Goal: Book appointment/travel/reservation

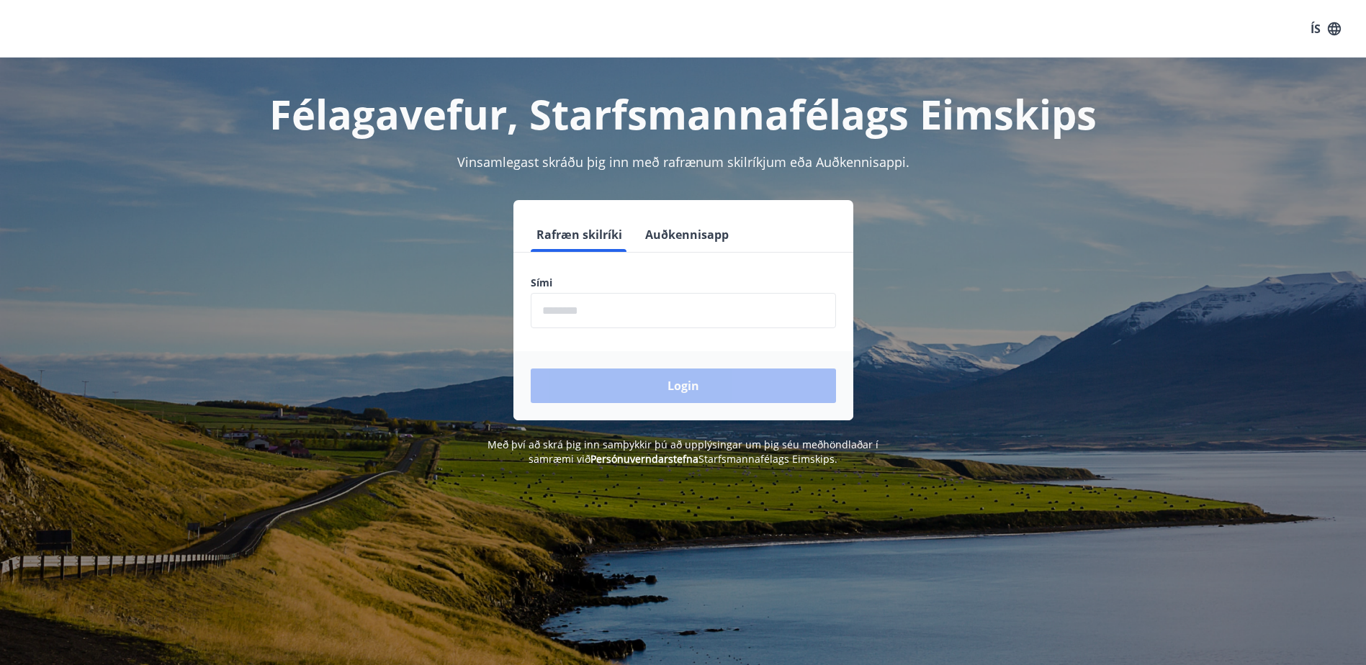
click at [554, 314] on input "phone" at bounding box center [683, 310] width 305 height 35
type input "********"
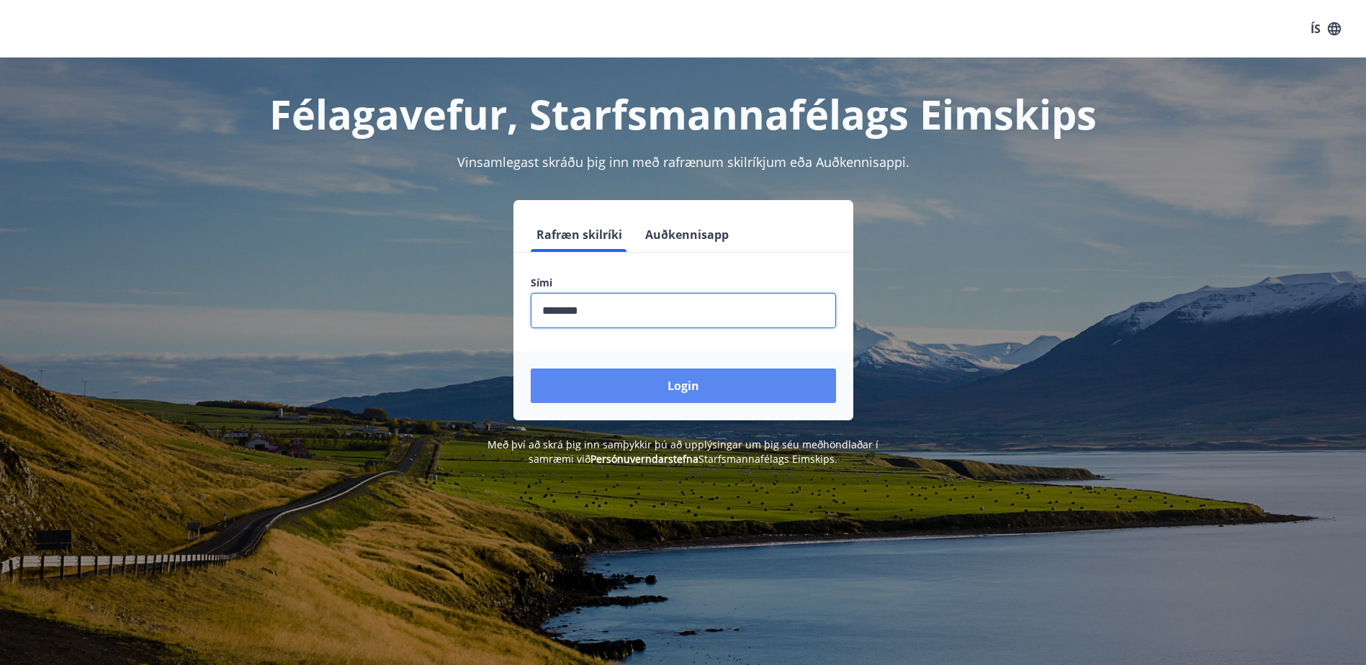
click at [634, 381] on button "Login" at bounding box center [683, 386] width 305 height 35
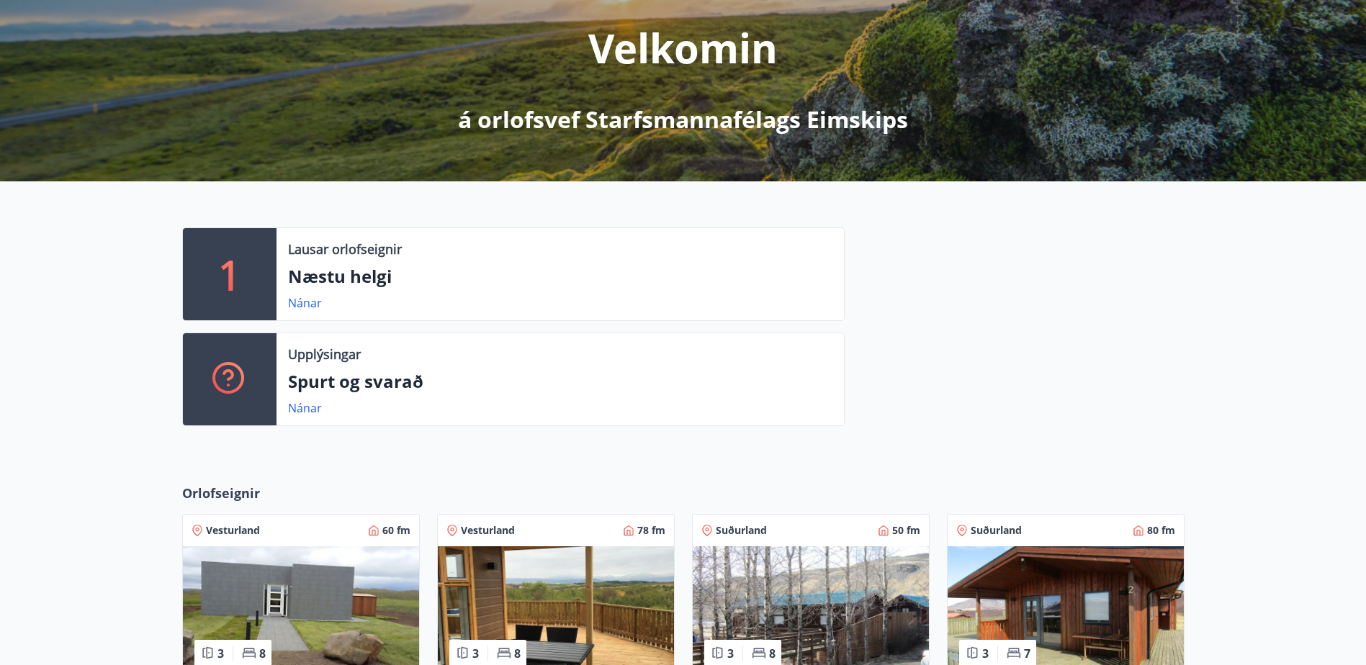
scroll to position [216, 0]
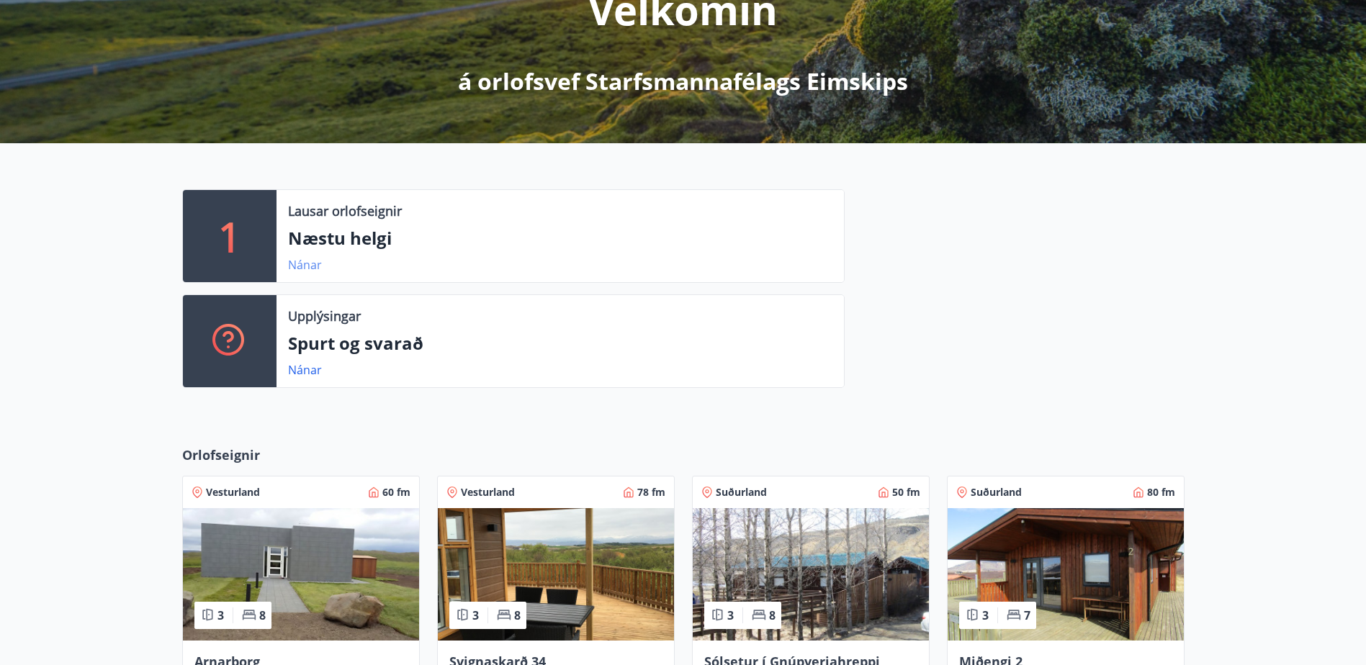
click at [296, 262] on link "Nánar" at bounding box center [305, 265] width 34 height 16
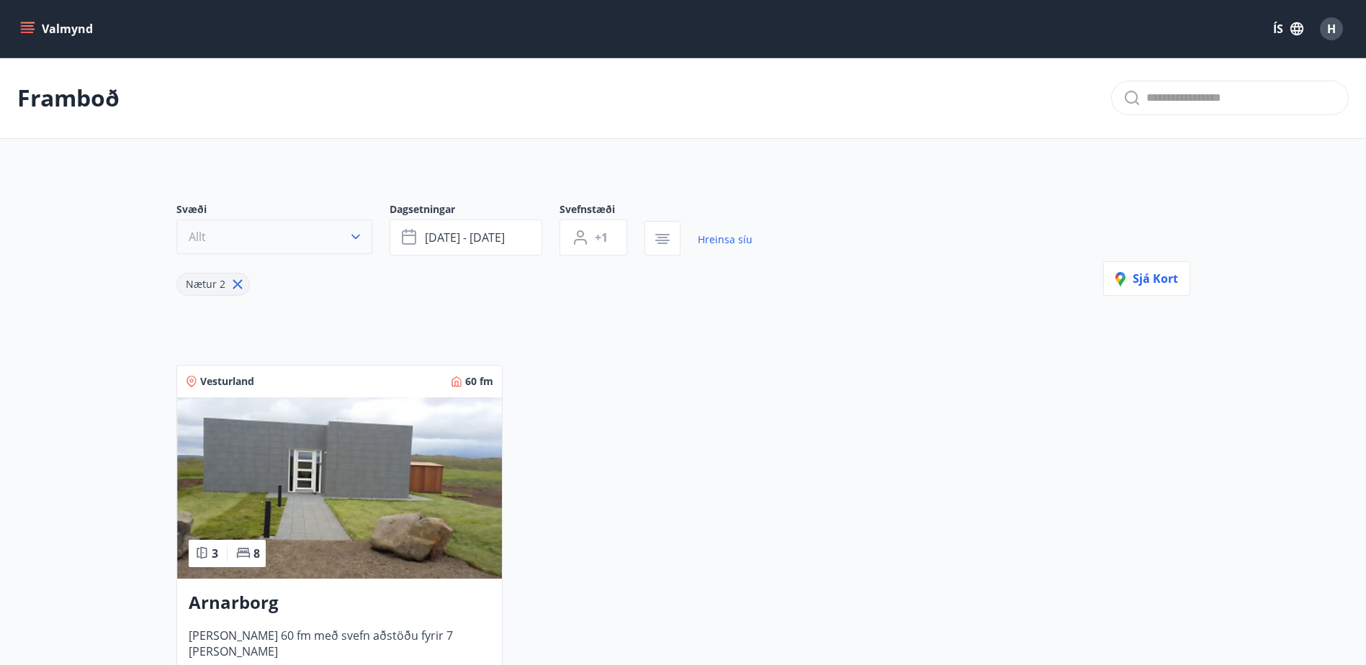
click at [359, 237] on icon "button" at bounding box center [356, 237] width 14 height 14
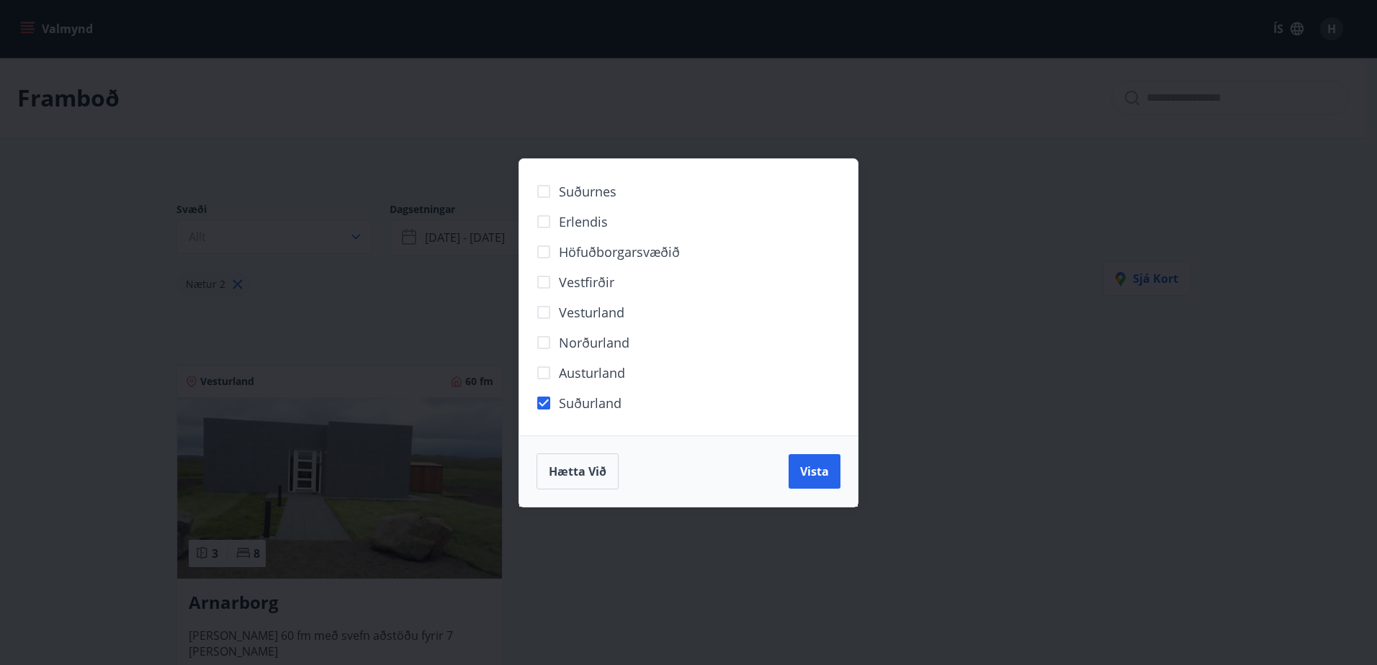
click at [818, 475] on span "Vista" at bounding box center [814, 472] width 29 height 16
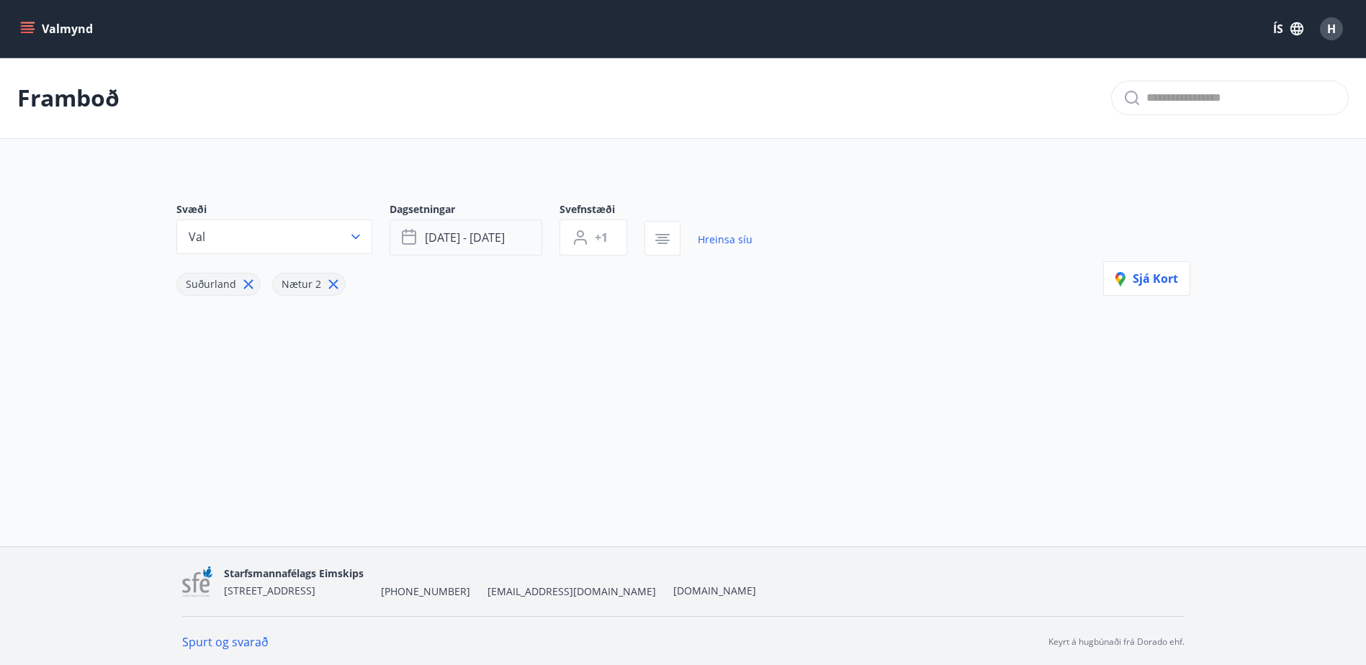
click at [527, 244] on button "sep 19 - sep 22" at bounding box center [466, 238] width 153 height 36
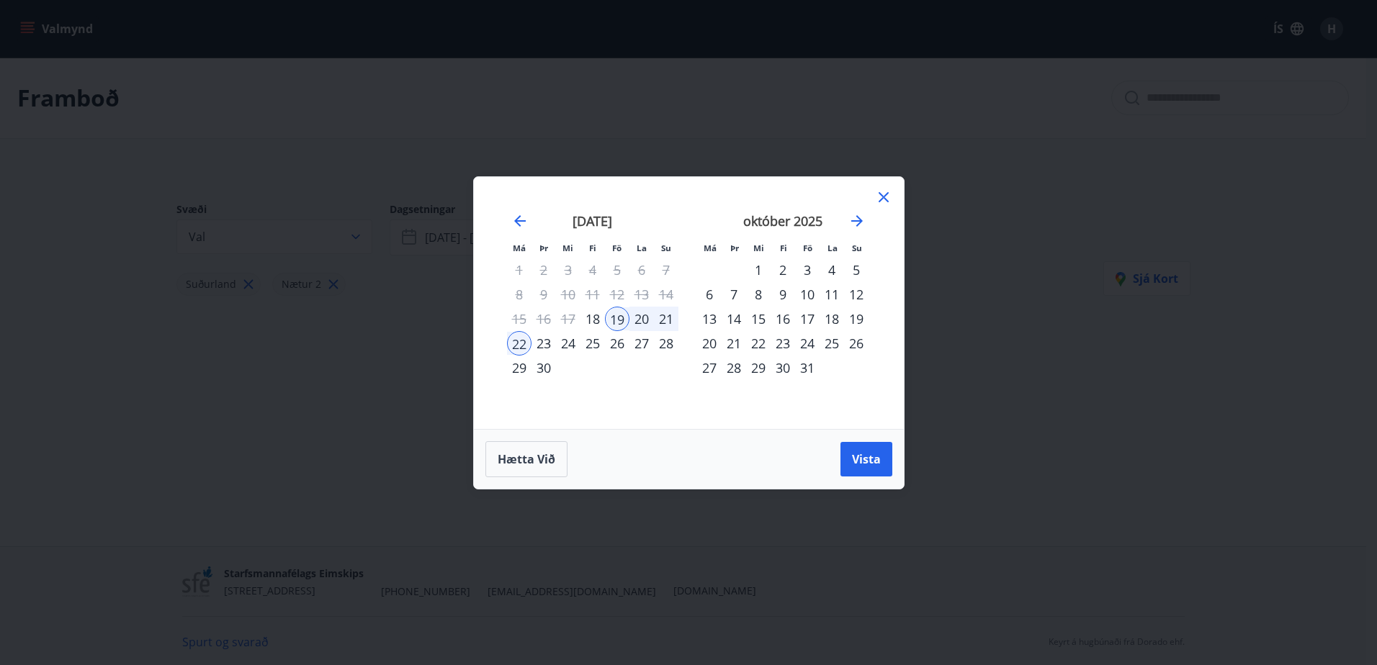
click at [781, 343] on div "23" at bounding box center [782, 343] width 24 height 24
click at [860, 465] on span "Vista" at bounding box center [866, 459] width 29 height 16
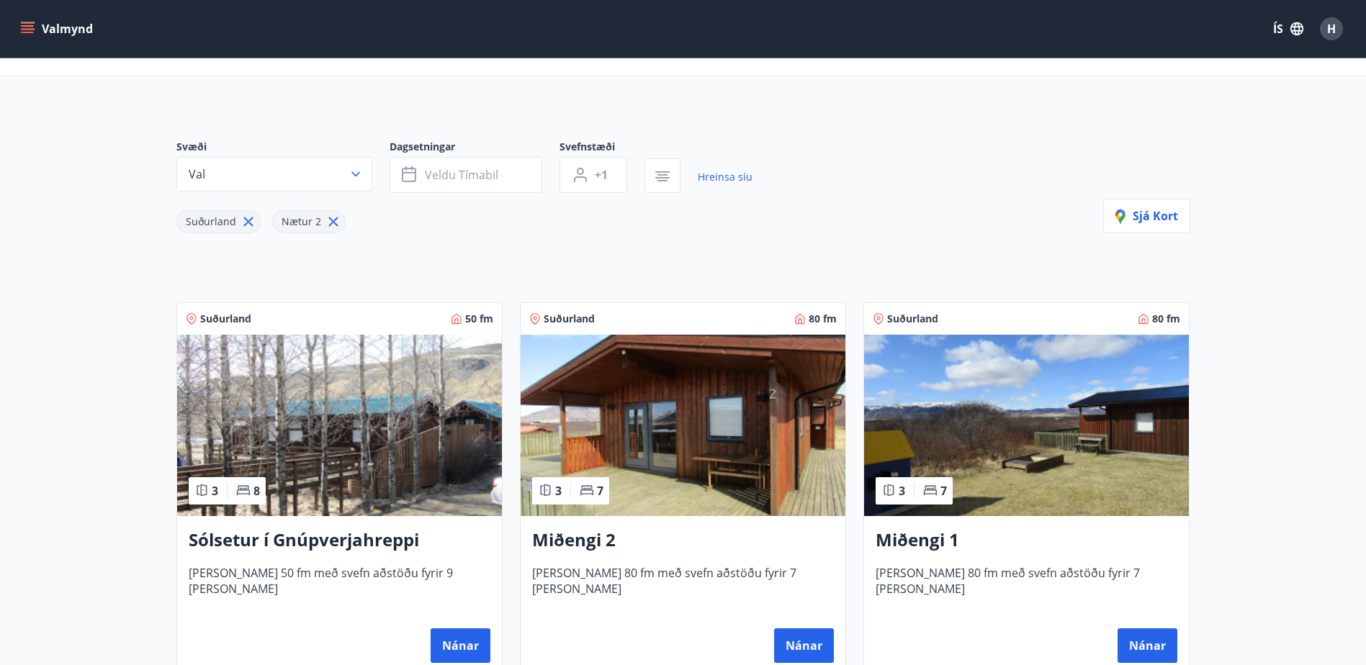
scroll to position [144, 0]
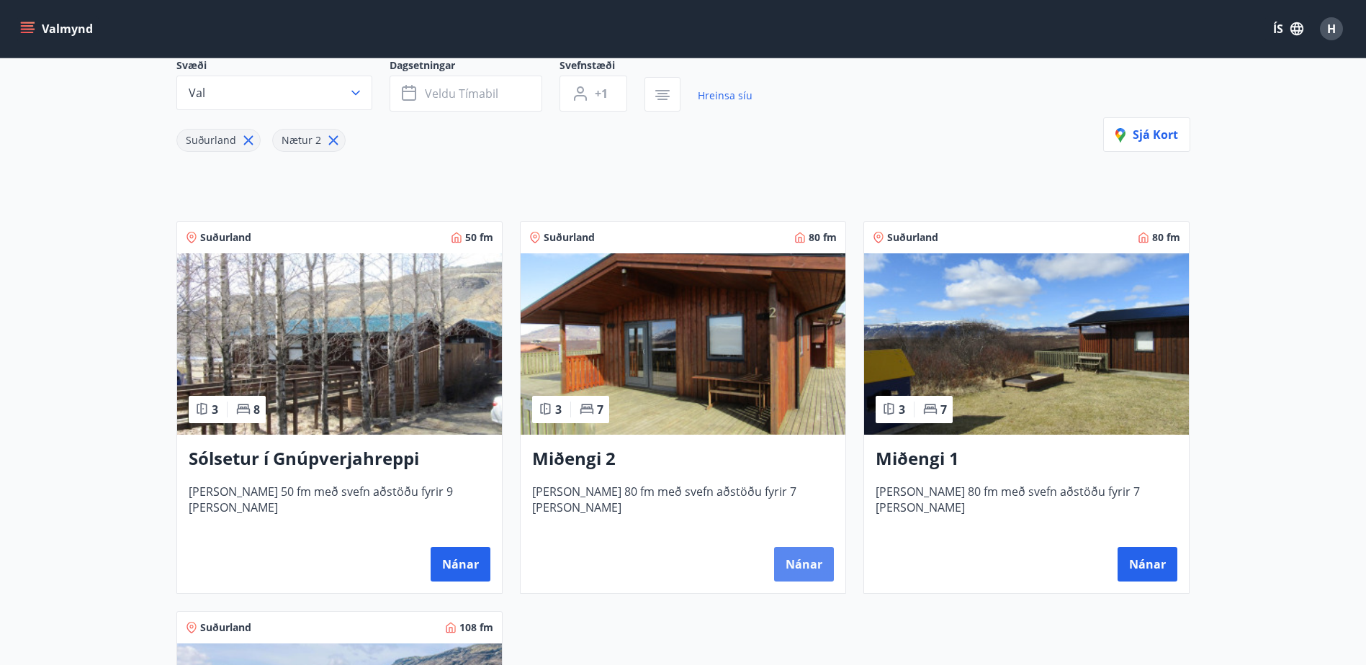
click at [804, 572] on button "Nánar" at bounding box center [804, 564] width 60 height 35
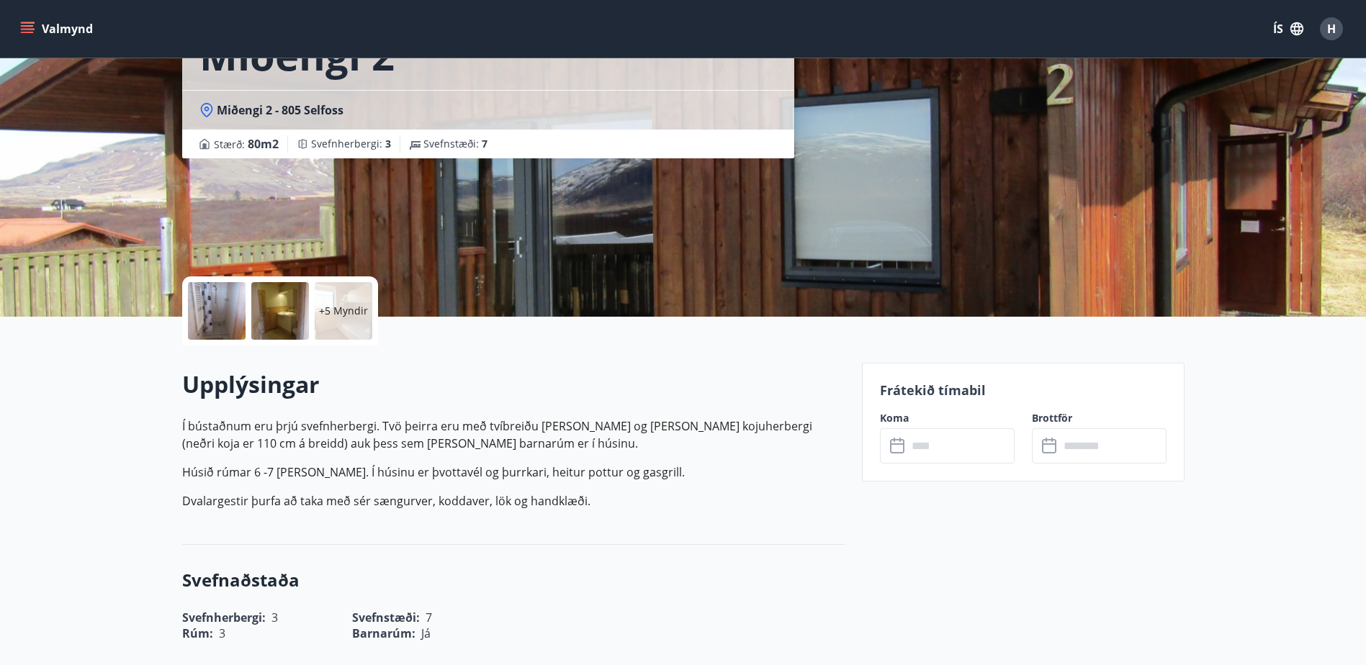
scroll to position [216, 0]
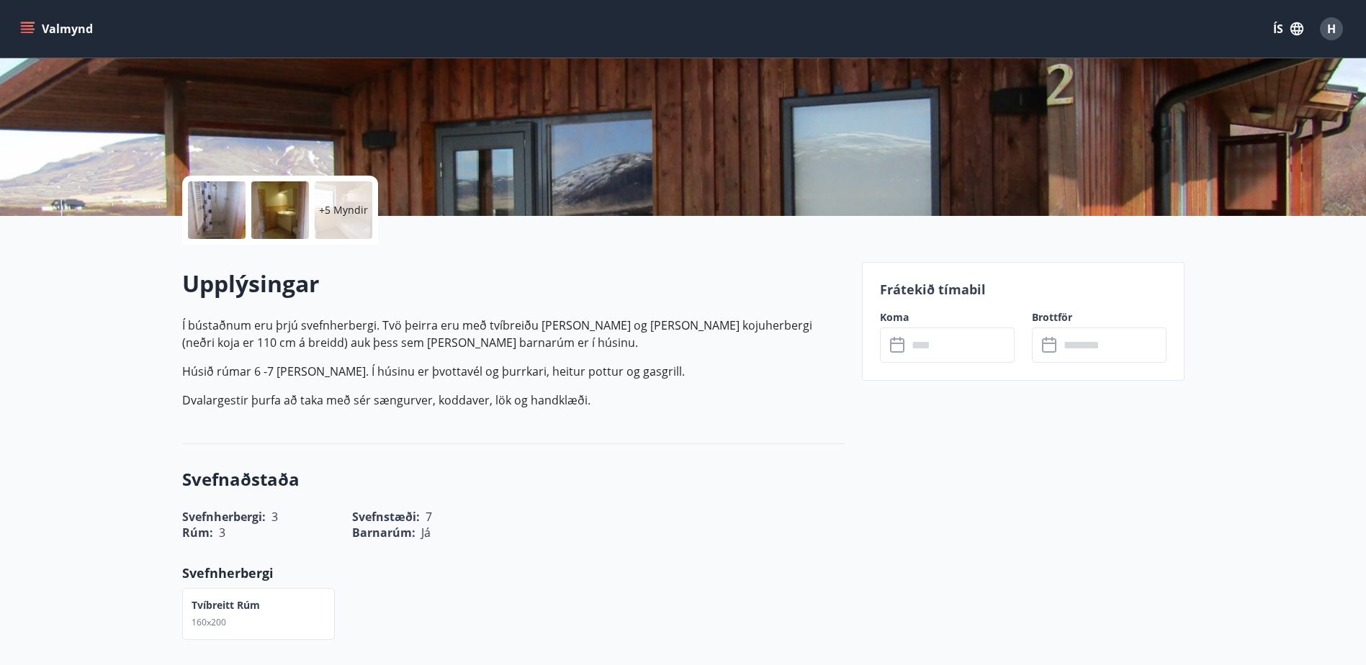
click at [915, 346] on input "text" at bounding box center [960, 345] width 107 height 35
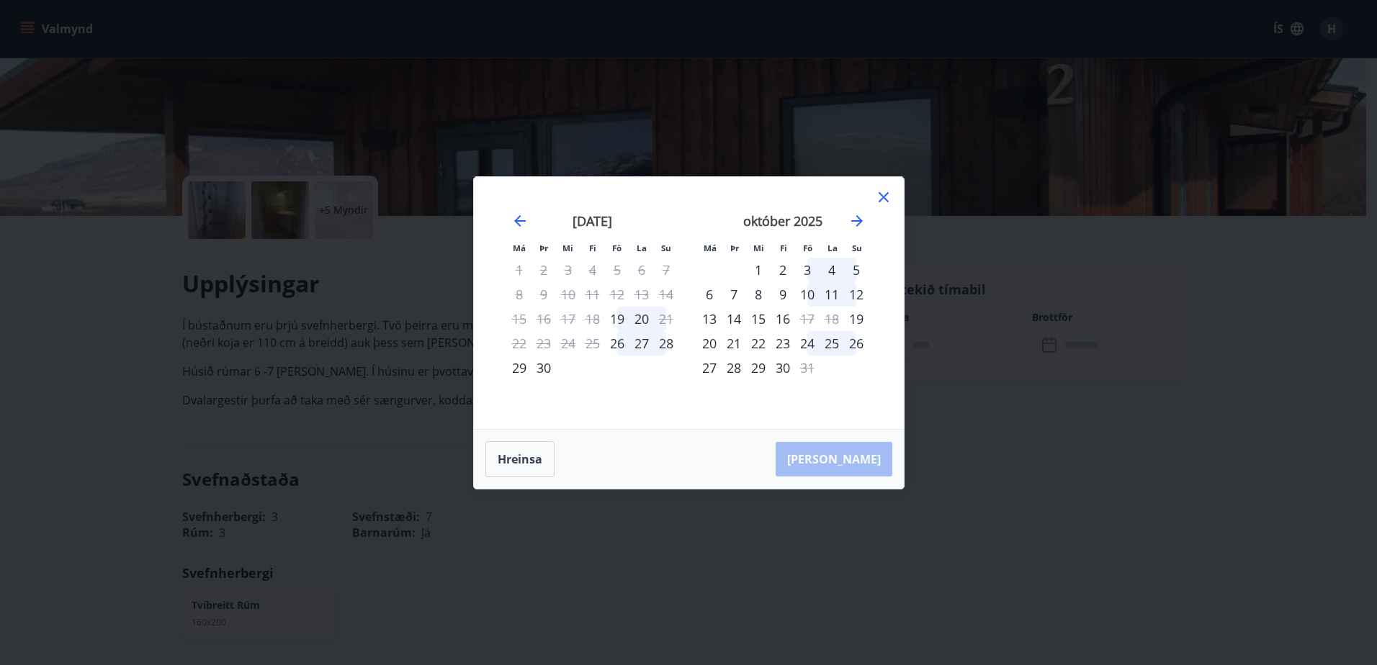
click at [883, 199] on icon at bounding box center [883, 197] width 17 height 17
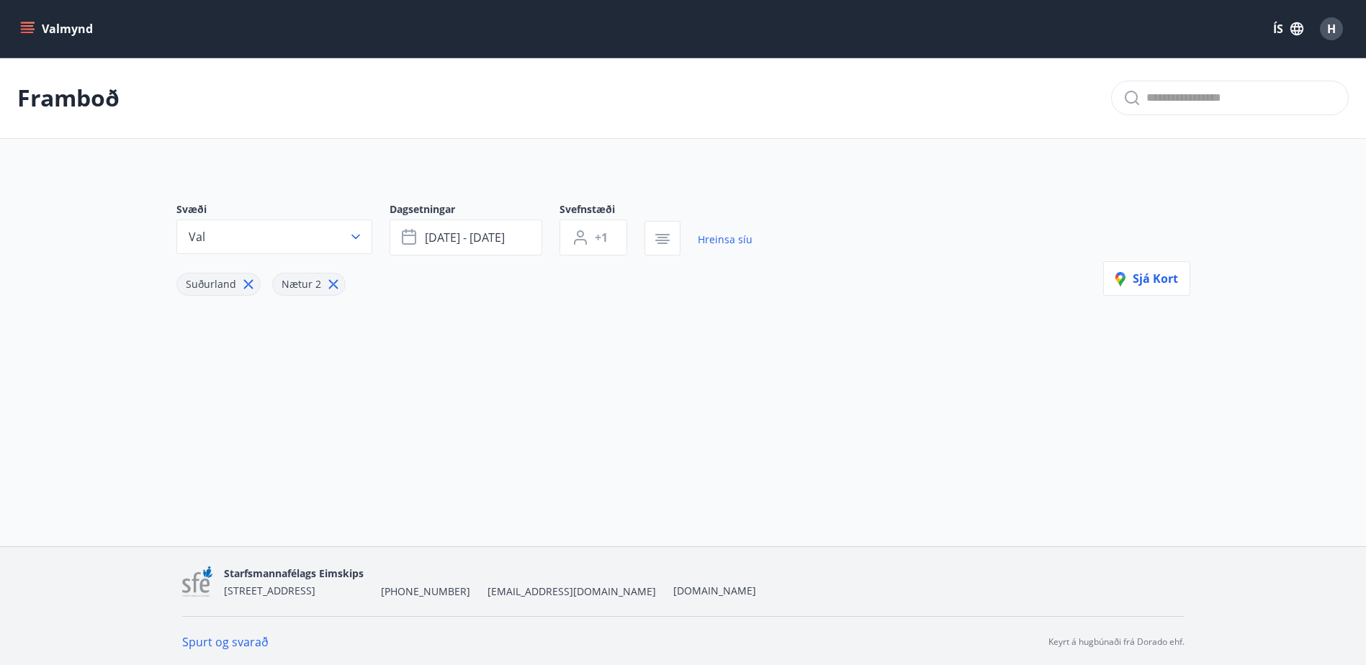
click at [11, 37] on div "Valmynd ÍS H" at bounding box center [683, 29] width 1366 height 58
click at [22, 18] on button "Valmynd" at bounding box center [57, 29] width 81 height 26
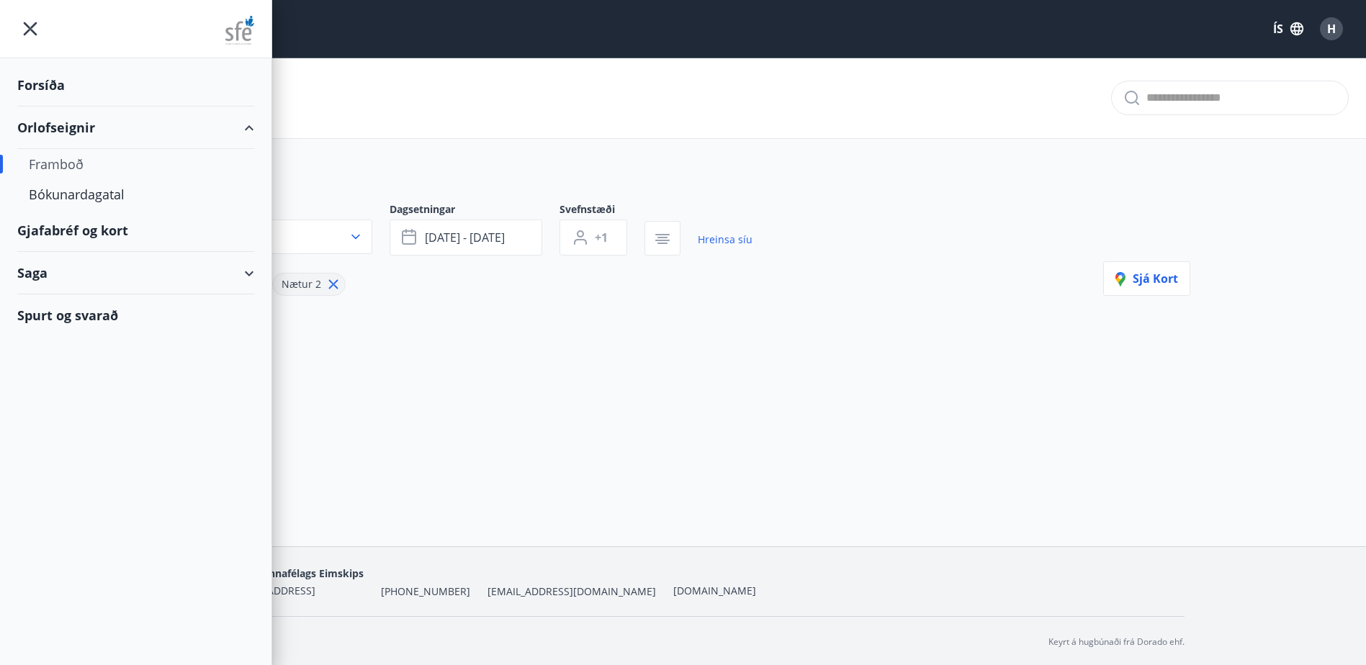
click at [96, 115] on div "Orlofseignir" at bounding box center [135, 128] width 237 height 42
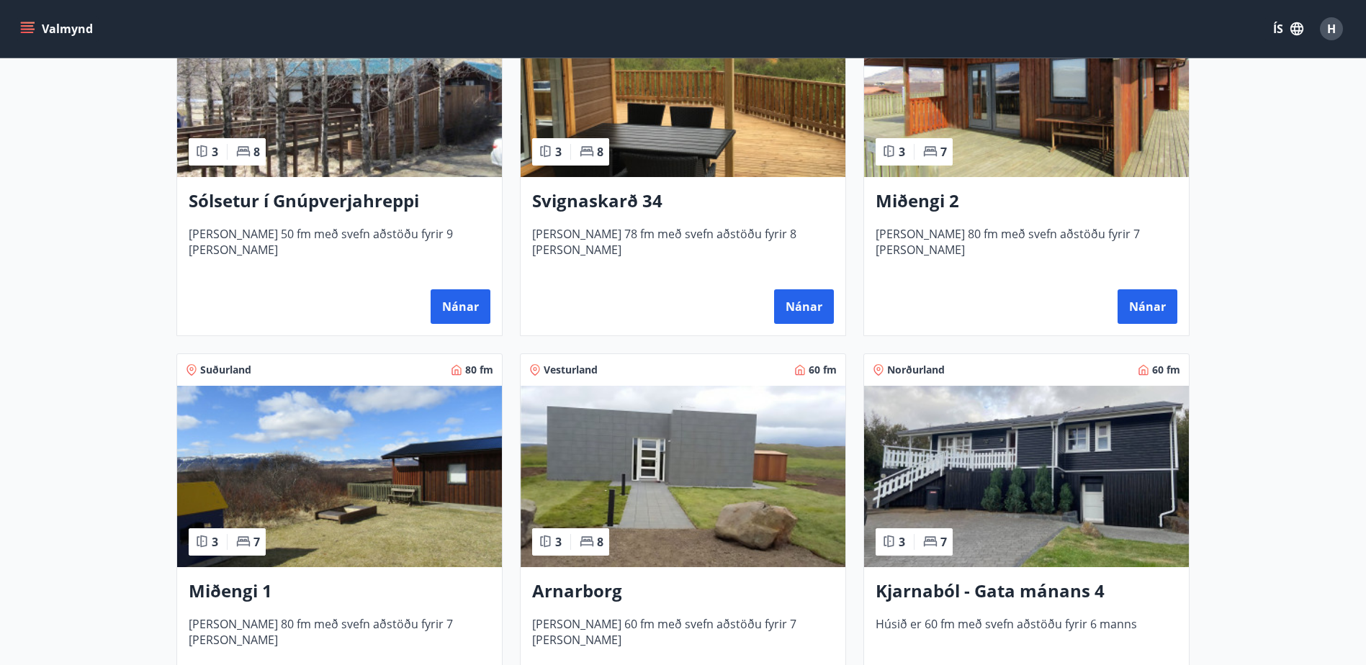
scroll to position [504, 0]
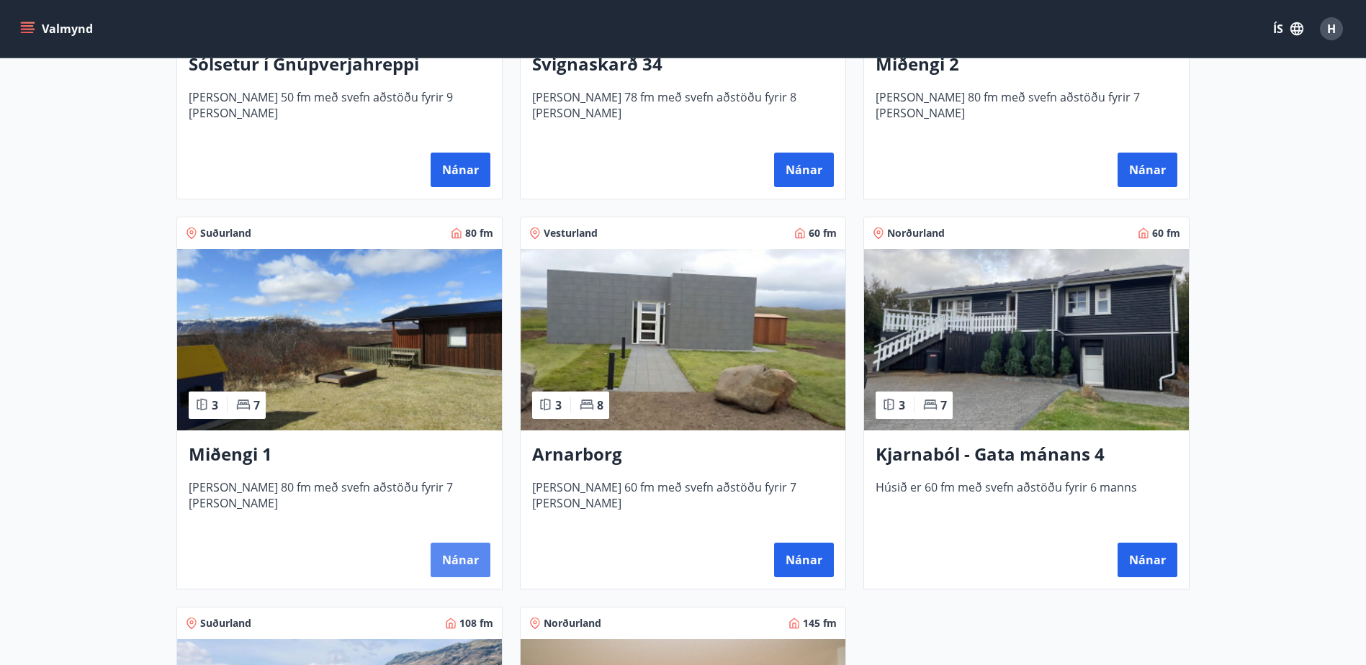
click at [450, 559] on button "Nánar" at bounding box center [461, 560] width 60 height 35
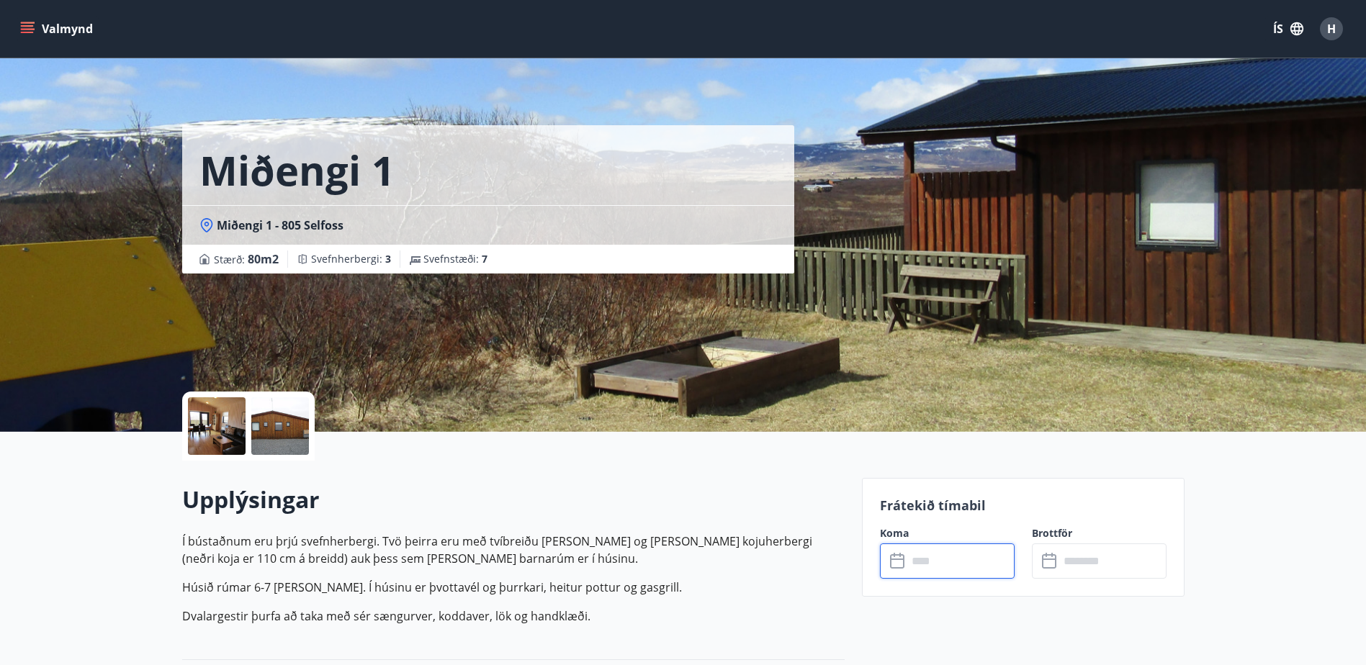
click at [941, 563] on input "text" at bounding box center [960, 561] width 107 height 35
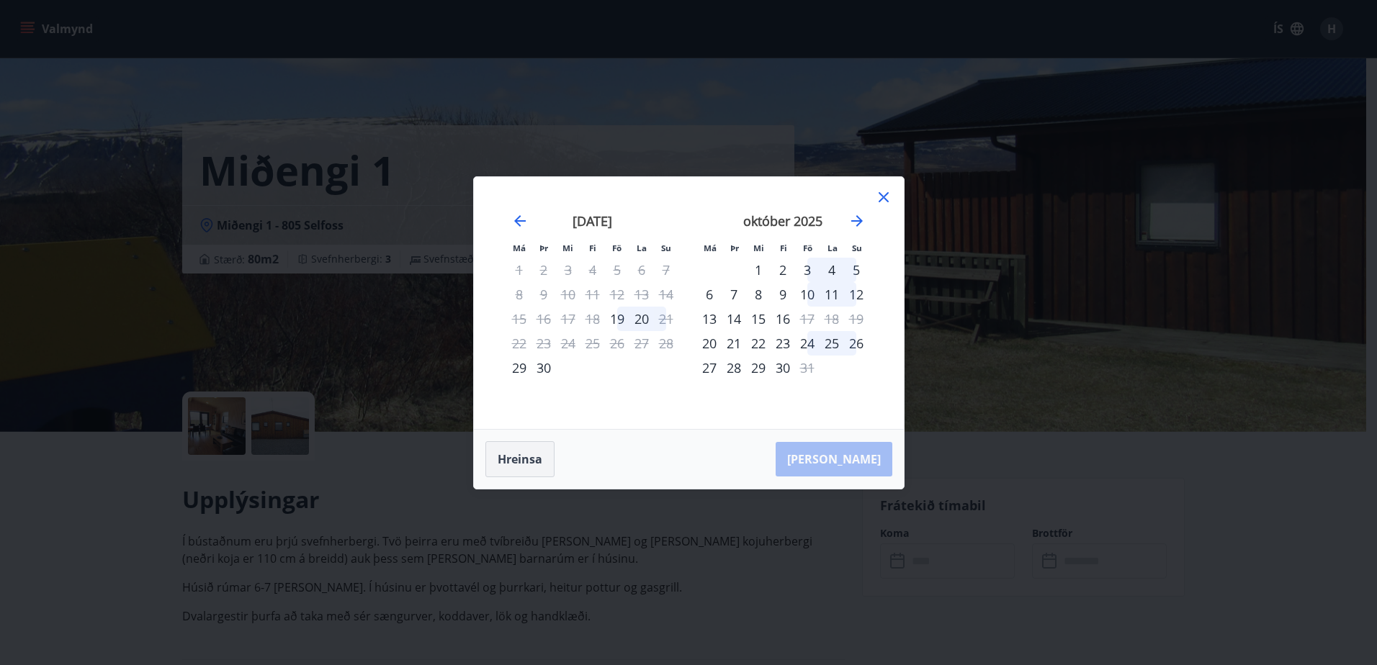
click at [516, 467] on button "Hreinsa" at bounding box center [519, 459] width 69 height 36
click at [782, 343] on div "23" at bounding box center [782, 343] width 24 height 24
click at [884, 198] on icon at bounding box center [883, 197] width 10 height 10
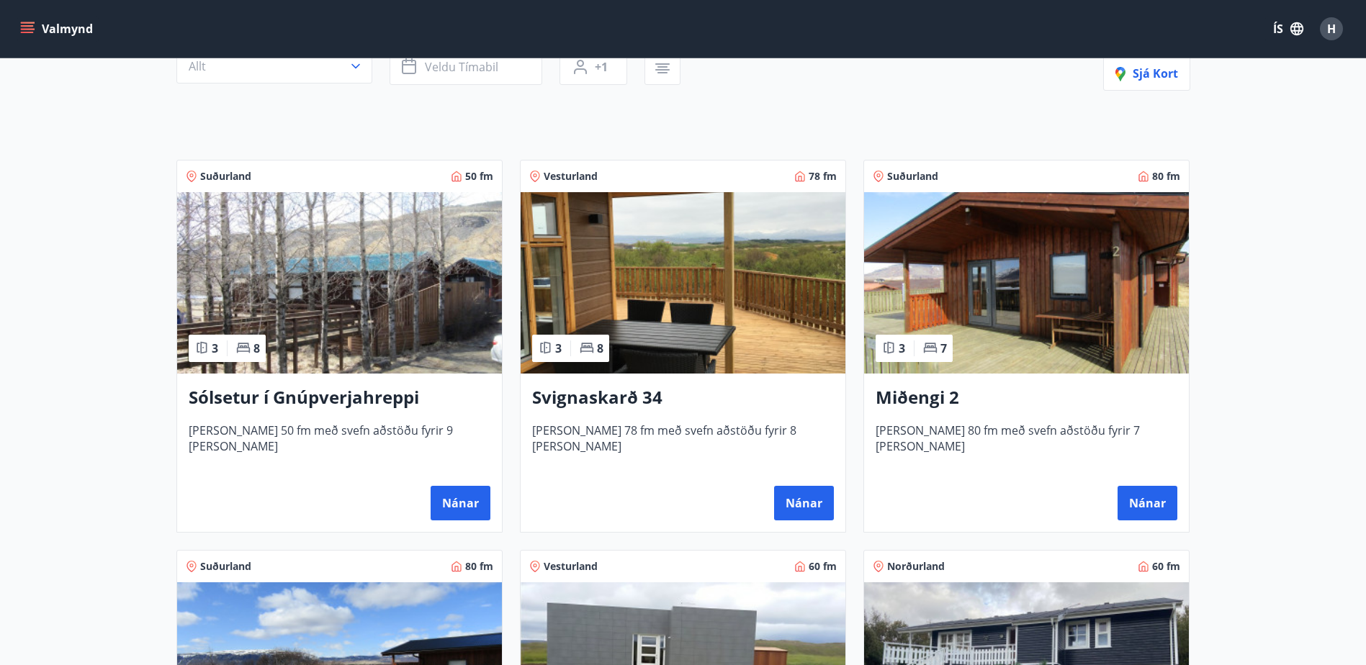
scroll to position [362, 0]
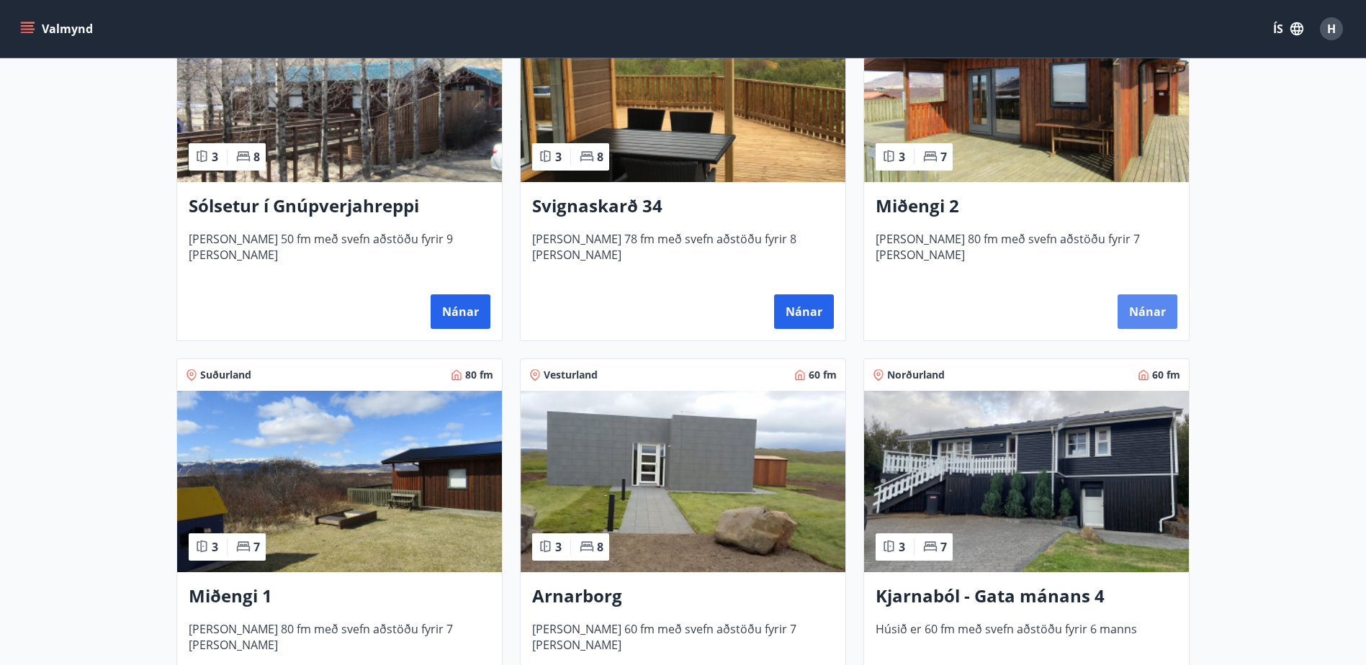
click at [1144, 306] on button "Nánar" at bounding box center [1148, 312] width 60 height 35
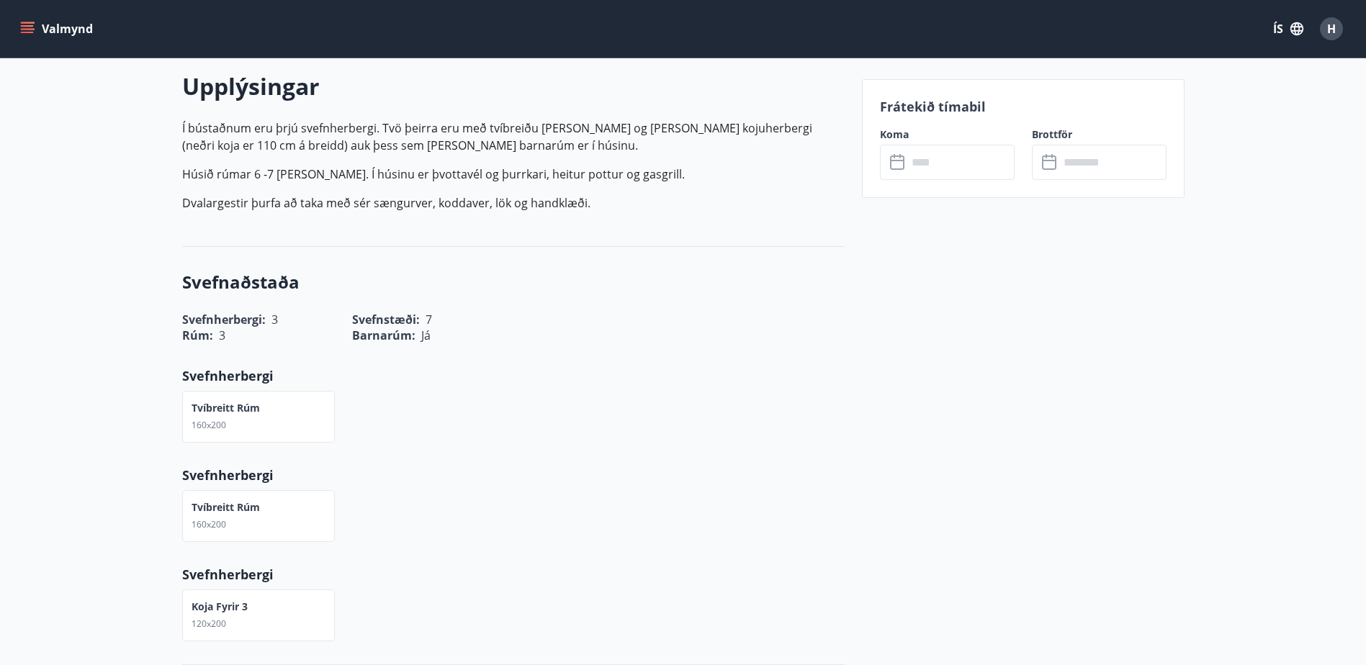
scroll to position [378, 0]
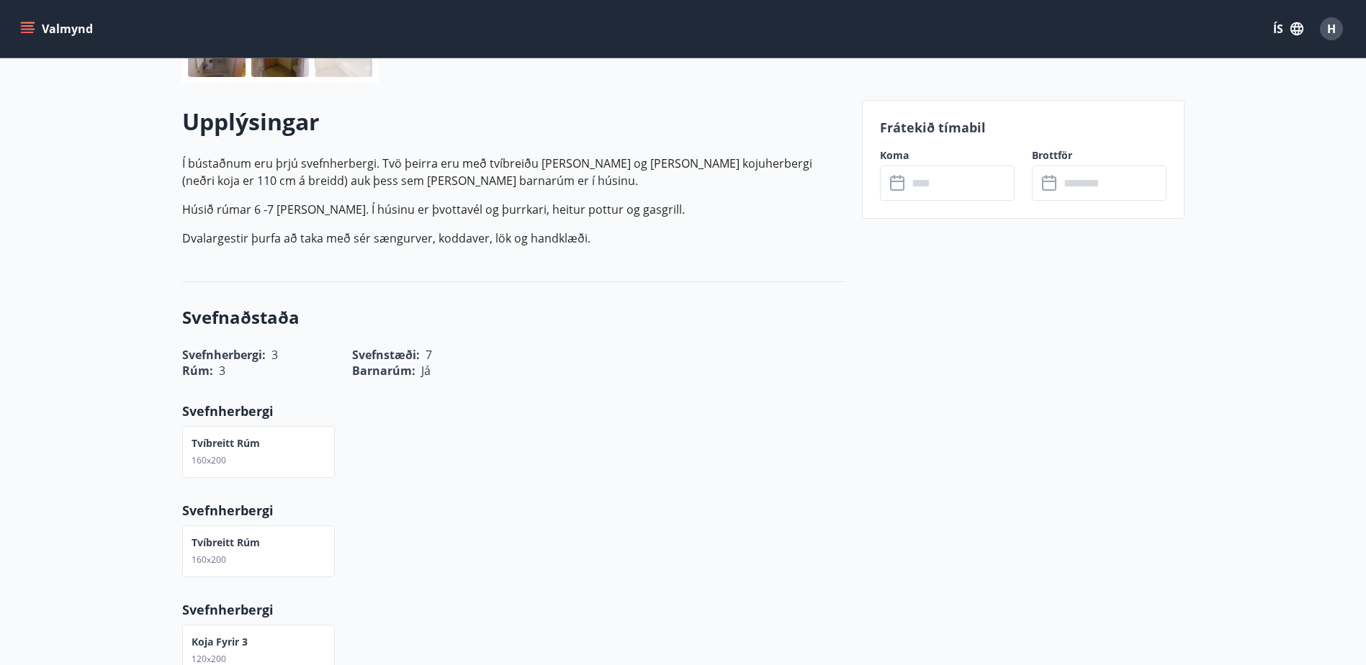
click at [956, 180] on input "text" at bounding box center [960, 183] width 107 height 35
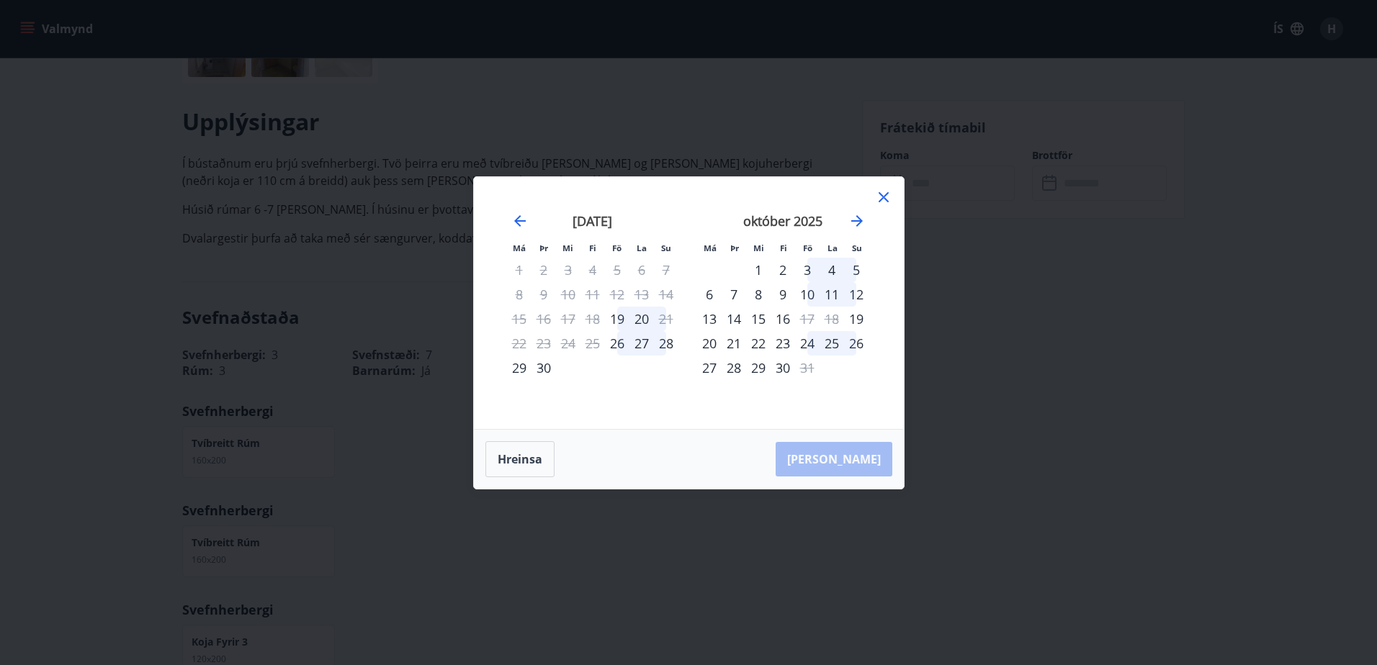
click at [786, 343] on div "23" at bounding box center [782, 343] width 24 height 24
click at [895, 474] on div "Hreinsa Taka Frá" at bounding box center [689, 459] width 430 height 59
click at [857, 462] on div "Hreinsa Taka Frá" at bounding box center [689, 459] width 430 height 59
click at [534, 467] on button "Hreinsa" at bounding box center [519, 459] width 69 height 36
click at [804, 341] on div "24" at bounding box center [807, 343] width 24 height 24
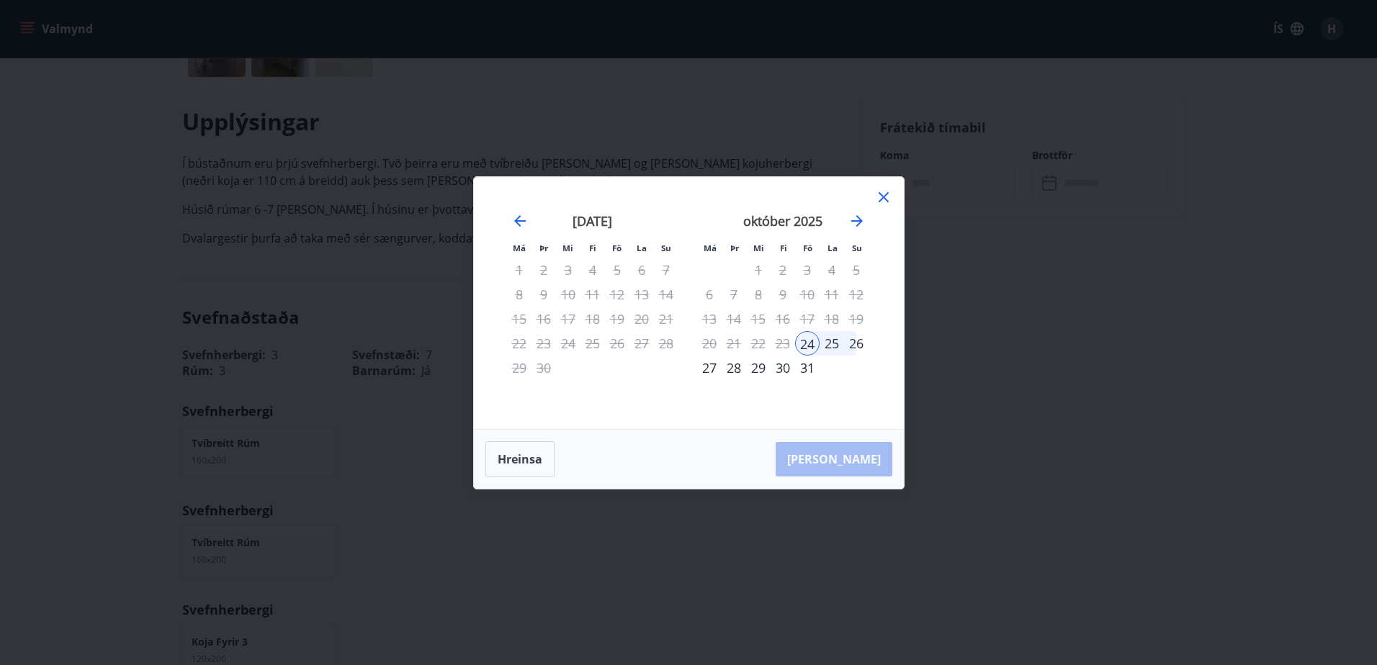
click at [844, 460] on div "Hreinsa Taka Frá" at bounding box center [689, 459] width 430 height 59
click at [787, 345] on div "23" at bounding box center [782, 343] width 24 height 24
click at [795, 347] on div "24" at bounding box center [807, 343] width 24 height 24
click at [889, 202] on icon at bounding box center [883, 197] width 17 height 17
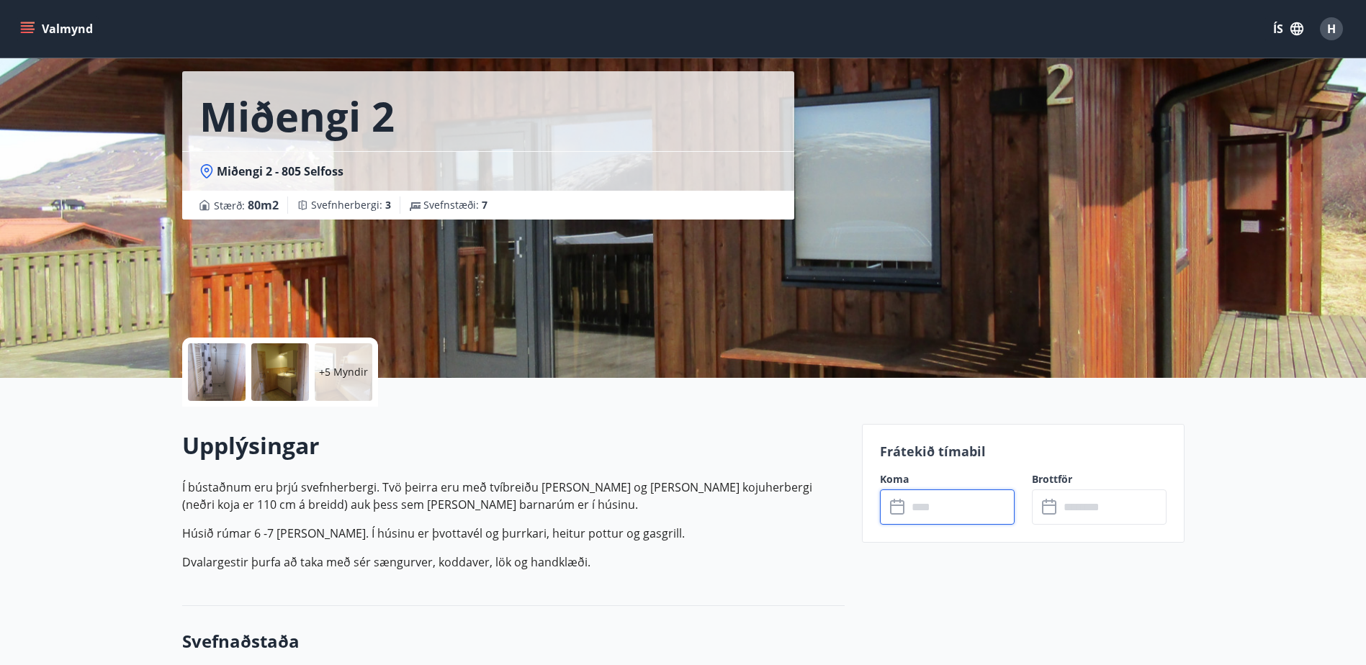
scroll to position [144, 0]
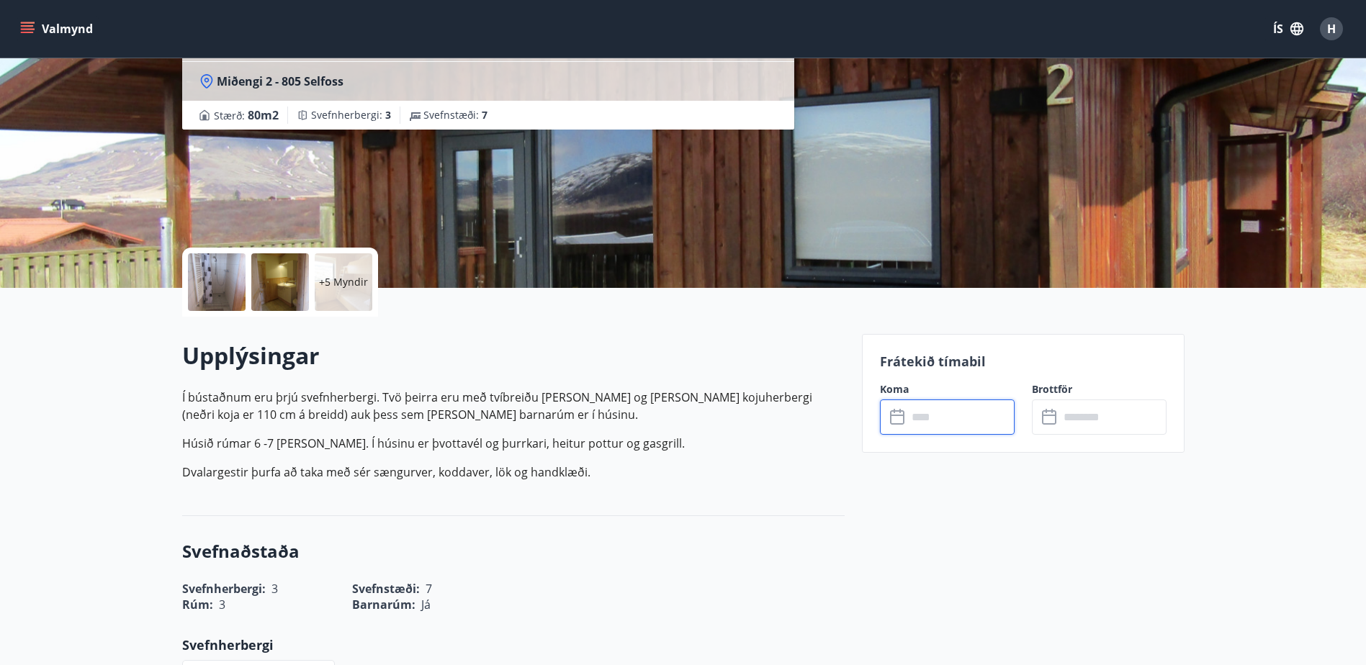
click at [983, 418] on input "text" at bounding box center [960, 417] width 107 height 35
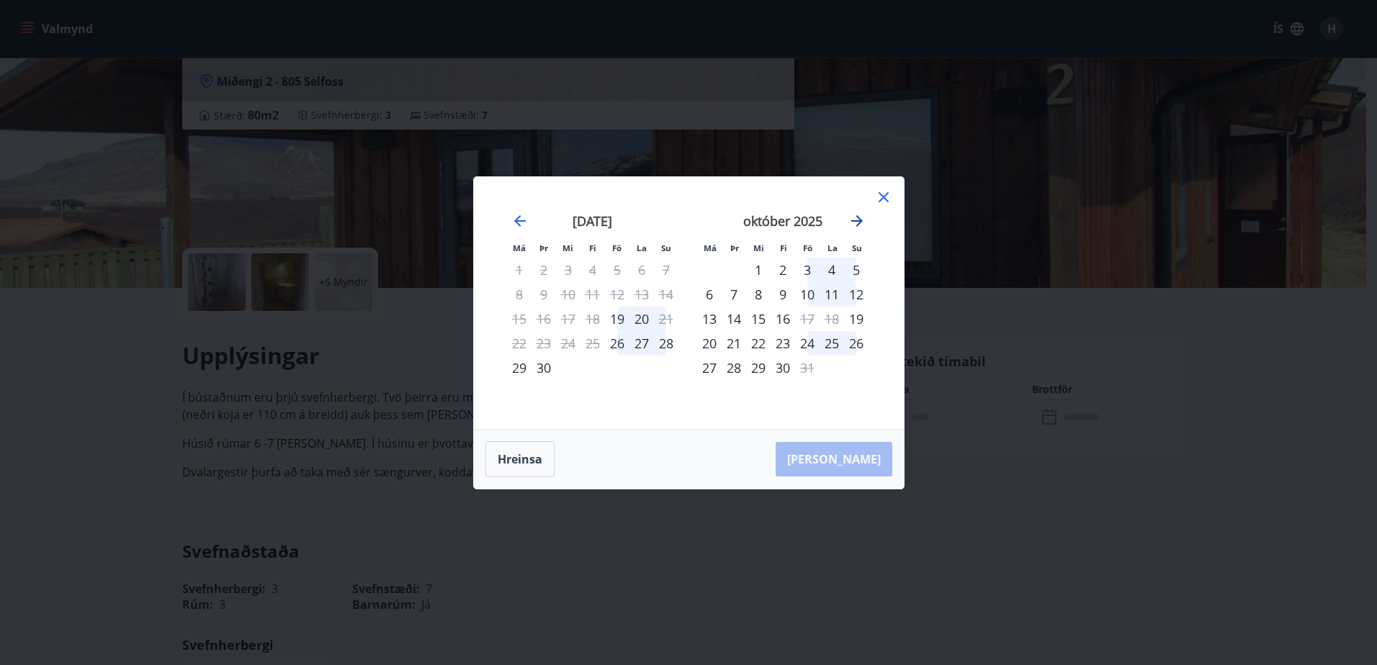
click at [853, 225] on icon "Move forward to switch to the next month." at bounding box center [856, 220] width 17 height 17
click at [521, 220] on icon "Move backward to switch to the previous month." at bounding box center [520, 221] width 12 height 12
click at [783, 343] on div "23" at bounding box center [782, 343] width 24 height 24
click at [755, 348] on div "22" at bounding box center [758, 343] width 24 height 24
click at [747, 368] on div "29" at bounding box center [758, 368] width 24 height 24
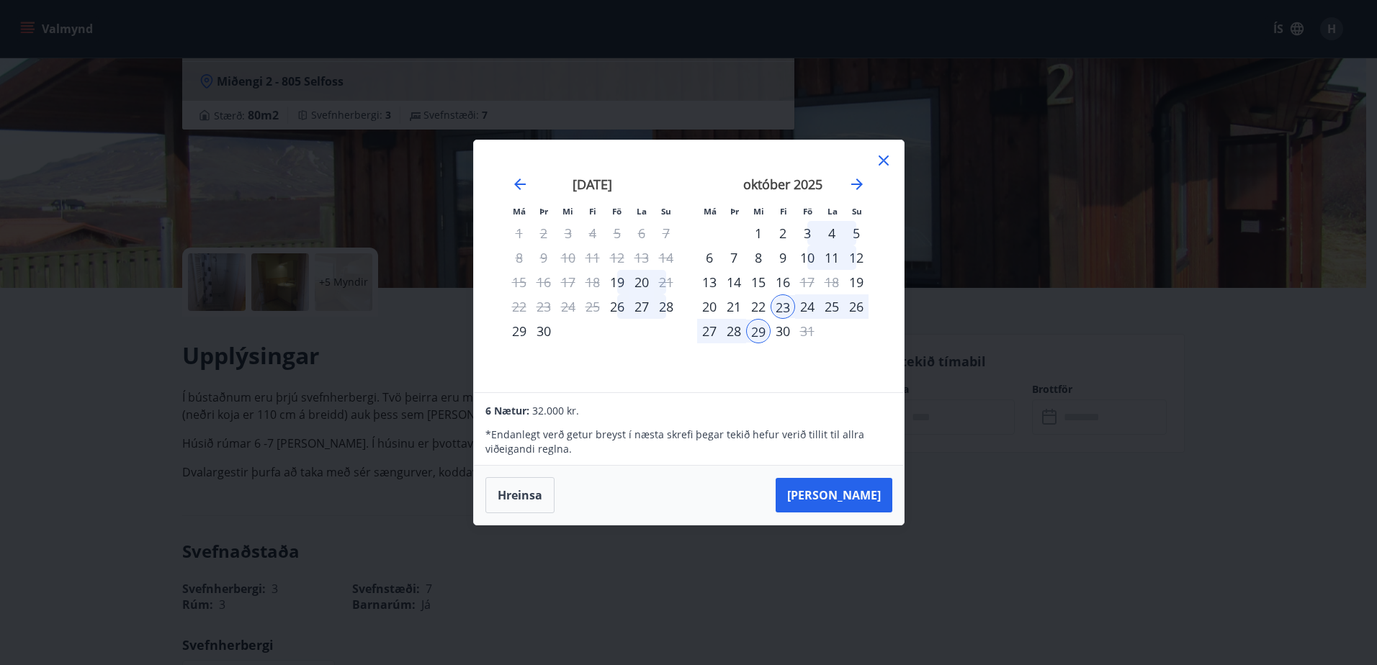
click at [801, 310] on div "24" at bounding box center [807, 307] width 24 height 24
click at [791, 310] on div "23" at bounding box center [782, 307] width 24 height 24
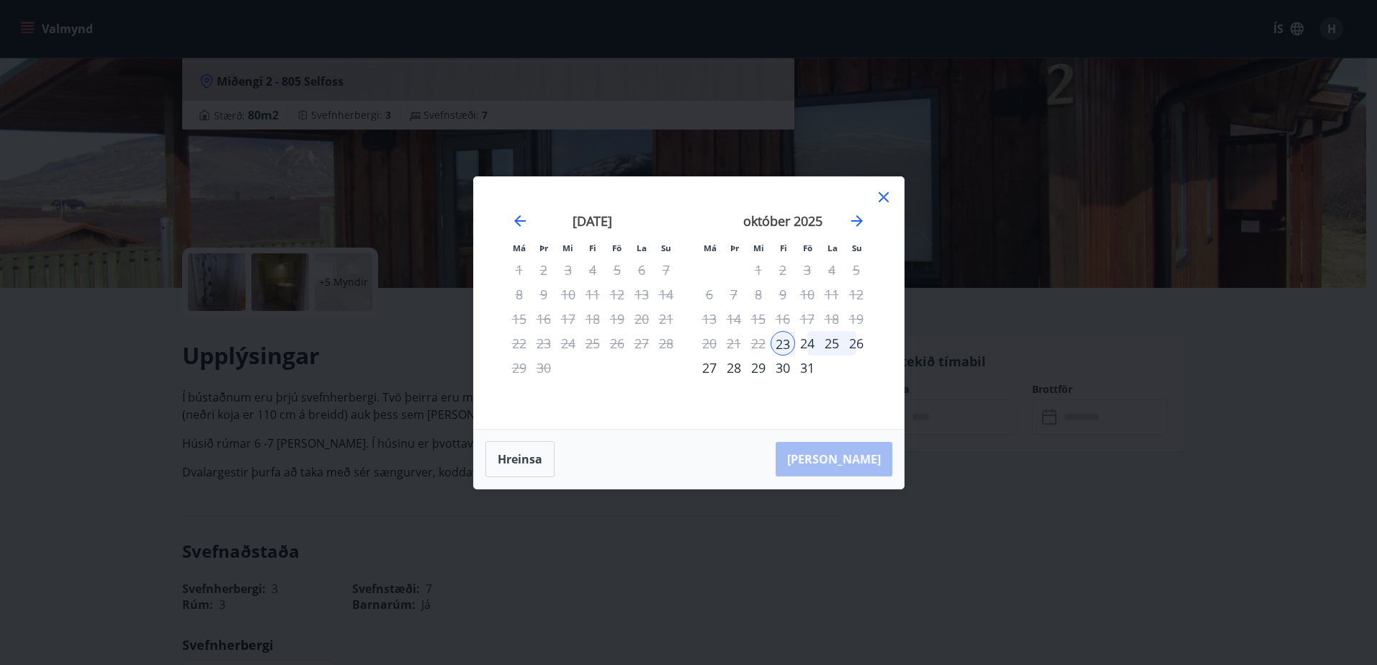
click at [760, 374] on div "29" at bounding box center [758, 368] width 24 height 24
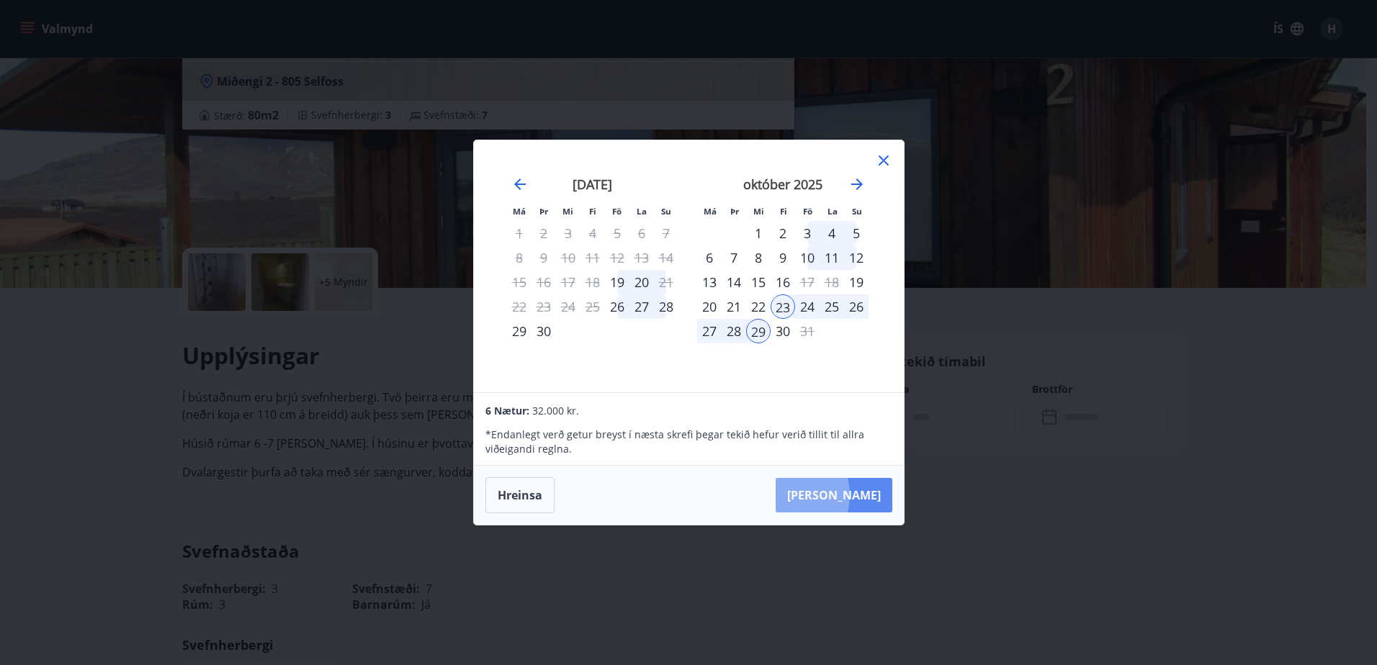
click at [830, 496] on button "Taka Frá" at bounding box center [834, 495] width 117 height 35
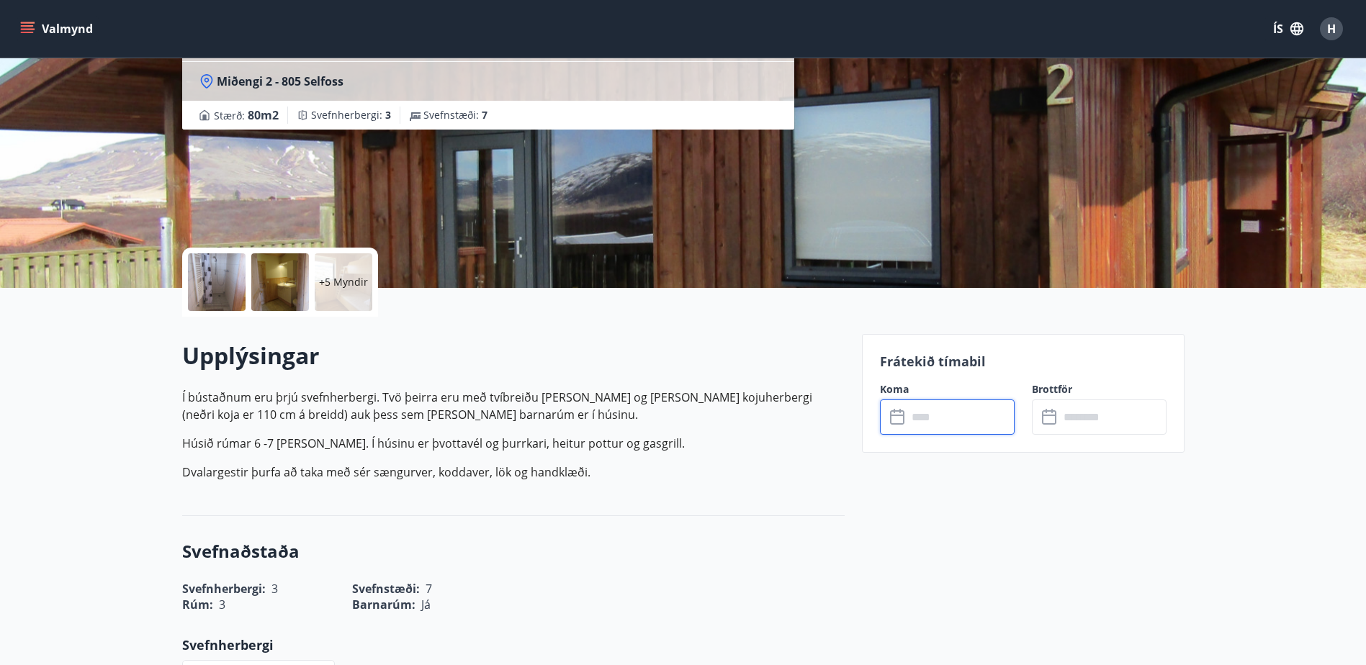
type input "******"
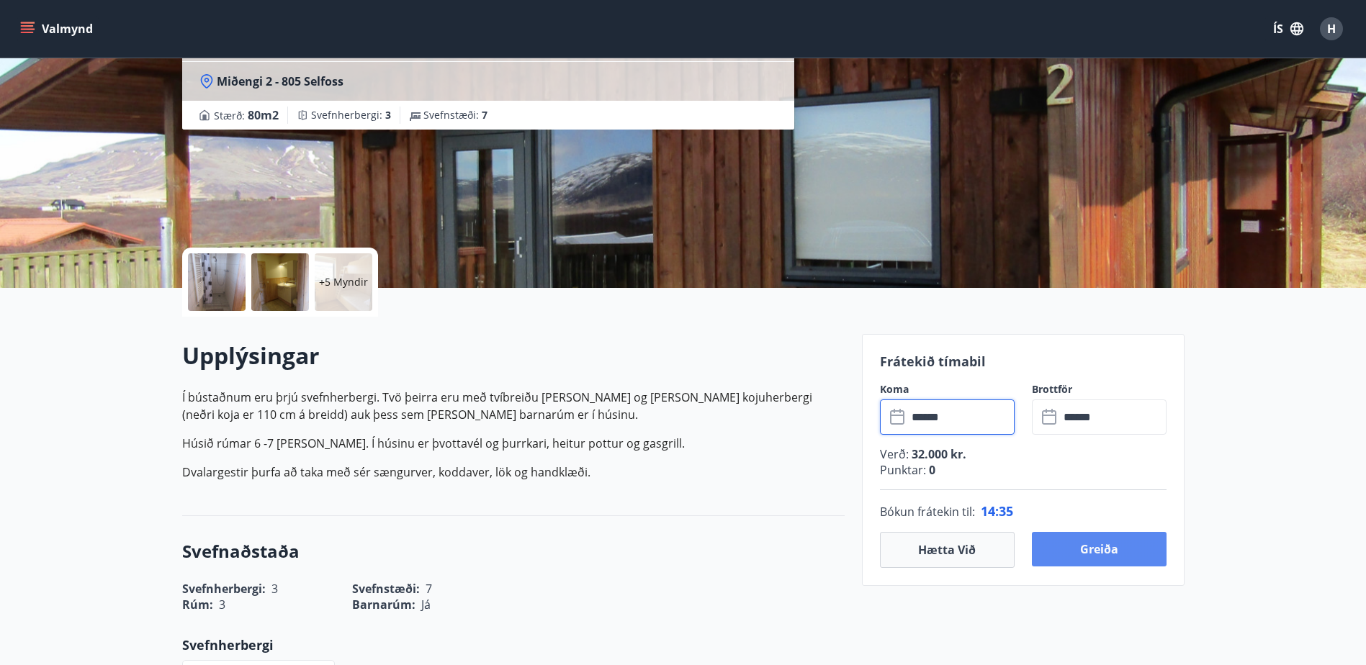
click at [1110, 547] on button "Greiða" at bounding box center [1099, 549] width 135 height 35
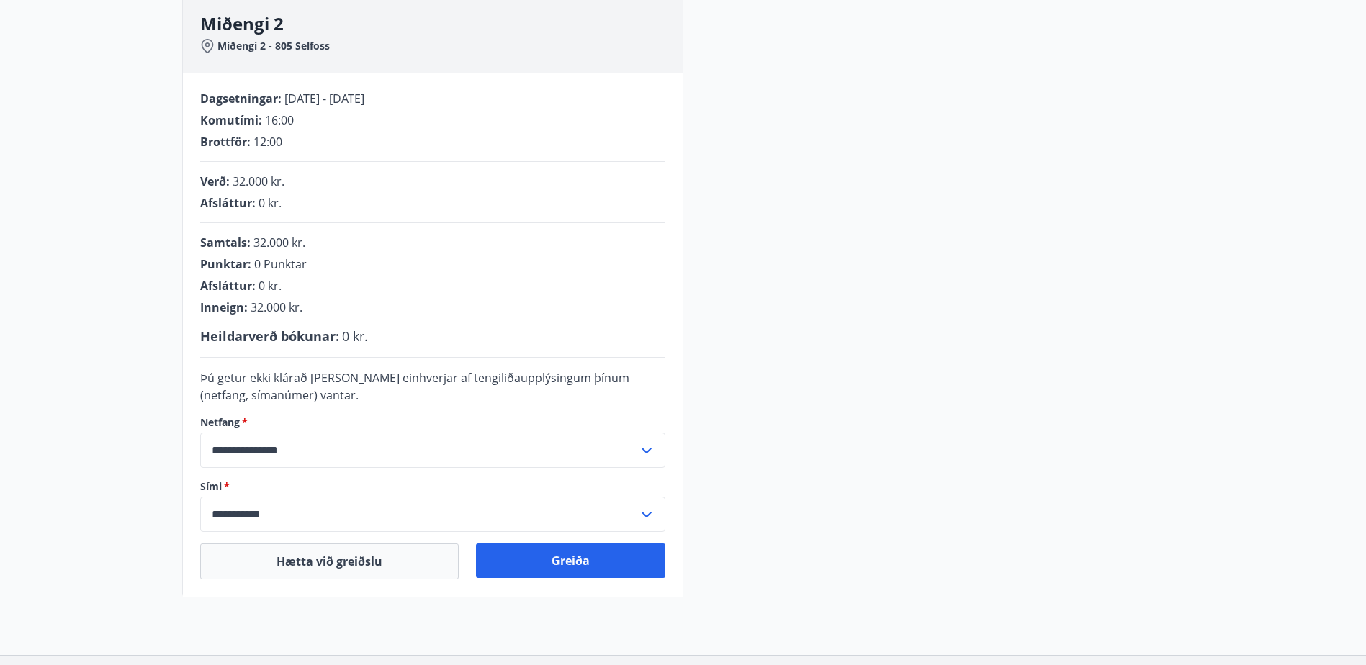
scroll to position [331, 0]
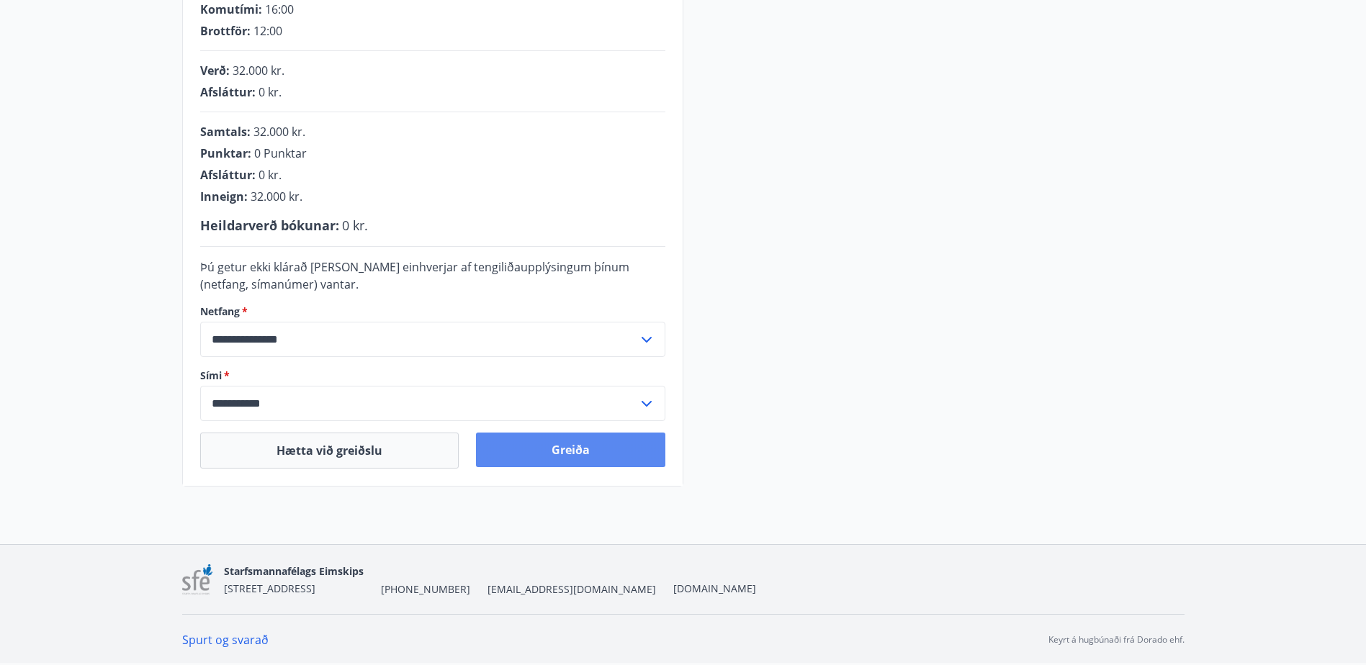
drag, startPoint x: 616, startPoint y: 451, endPoint x: 611, endPoint y: 445, distance: 7.7
click at [611, 446] on button "Greiða" at bounding box center [570, 450] width 189 height 35
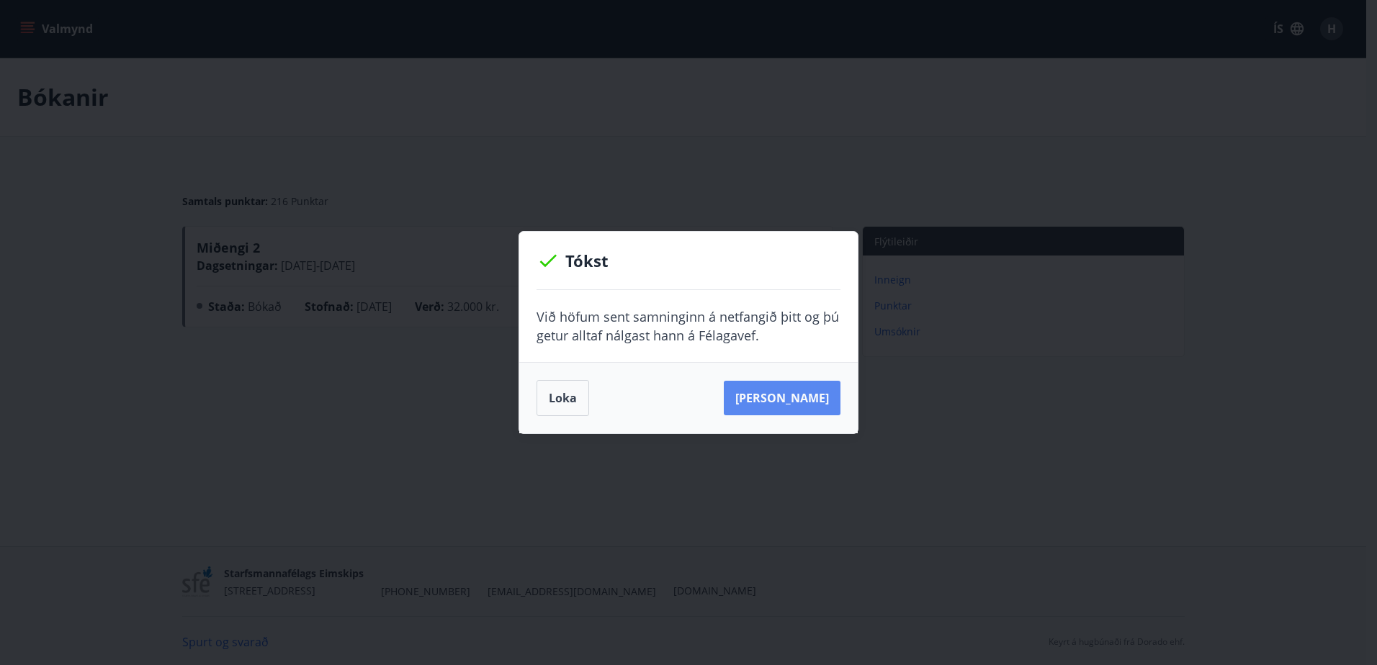
click at [786, 400] on button "Sjá samning" at bounding box center [782, 398] width 117 height 35
click at [564, 405] on button "Loka" at bounding box center [562, 398] width 53 height 36
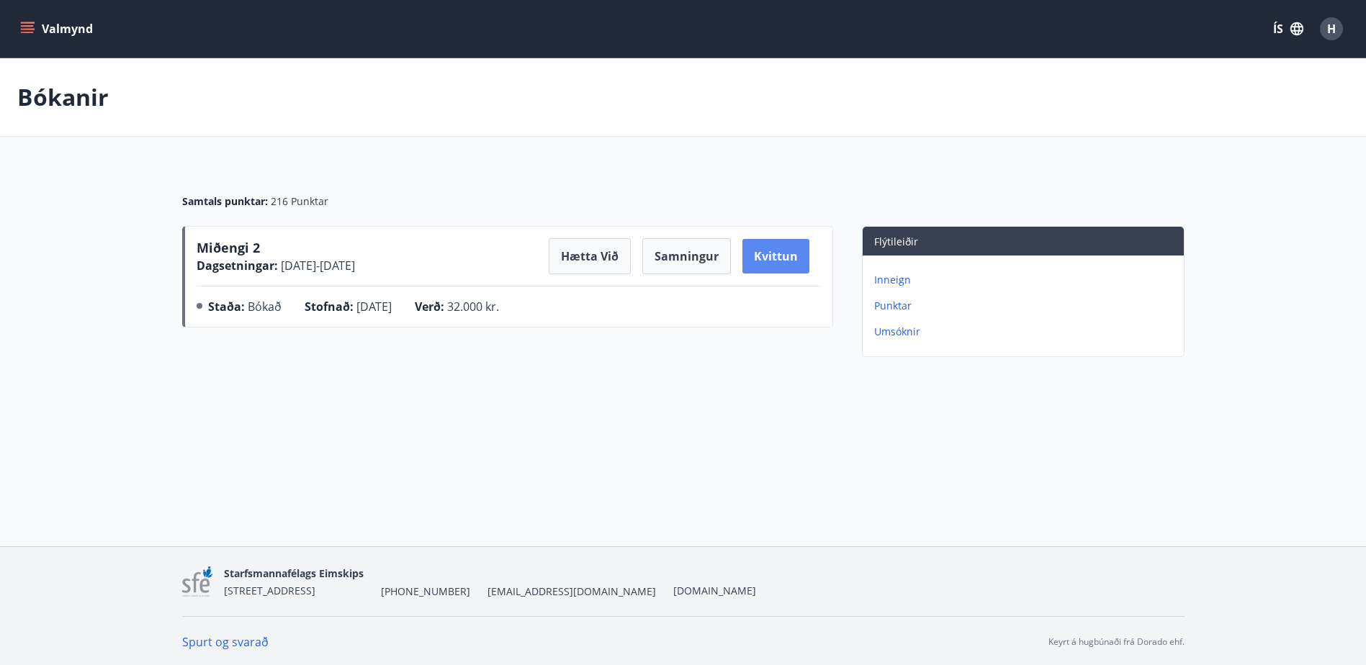
click at [794, 254] on button "Kvittun" at bounding box center [775, 256] width 67 height 35
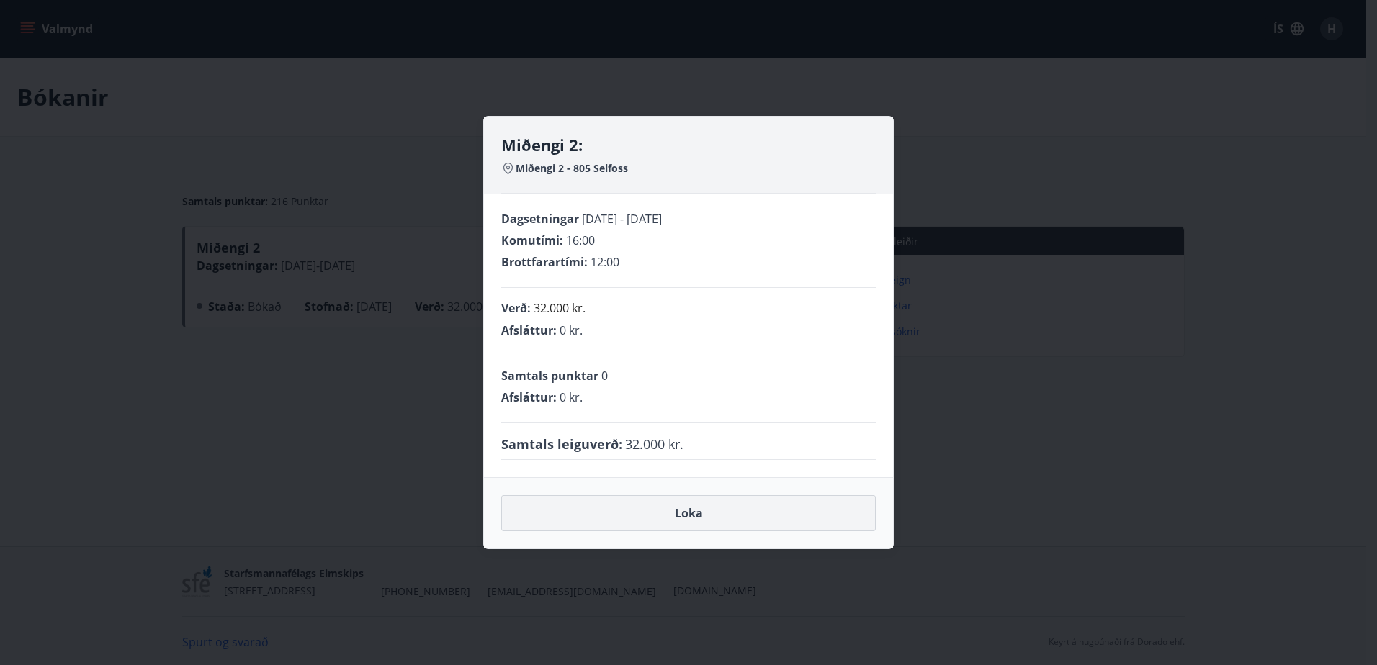
click at [682, 523] on button "Loka" at bounding box center [688, 513] width 374 height 36
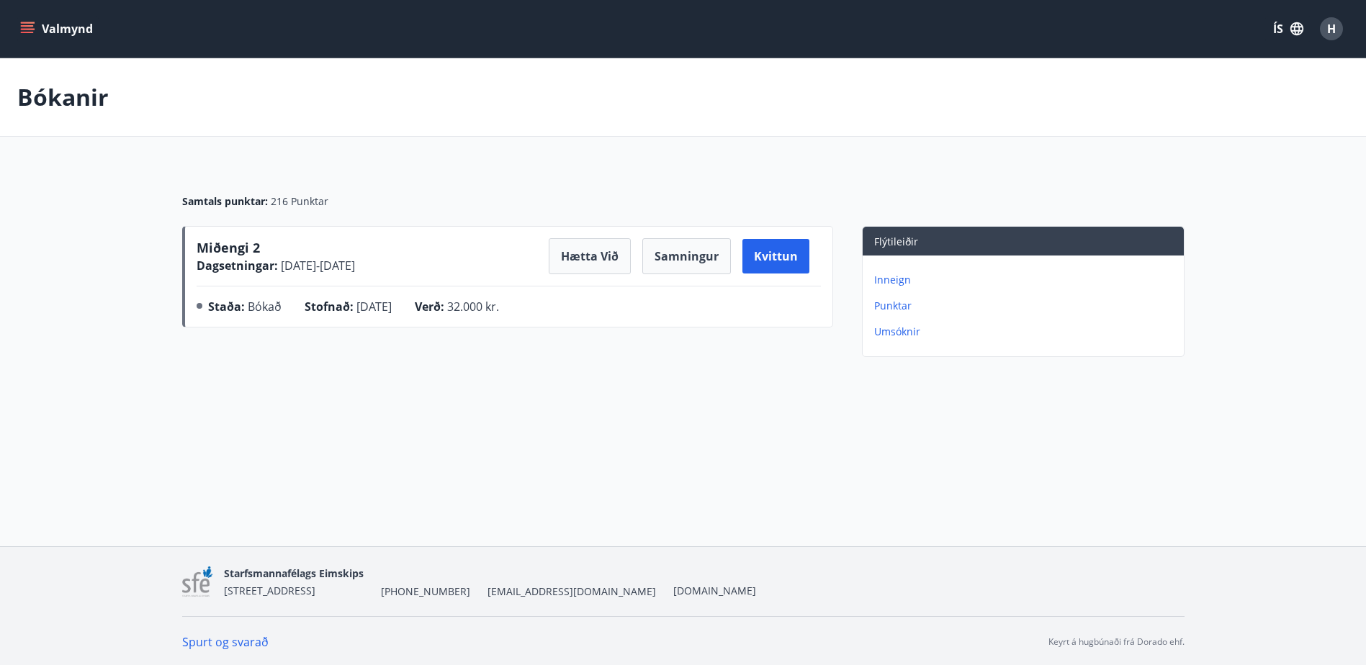
scroll to position [2, 0]
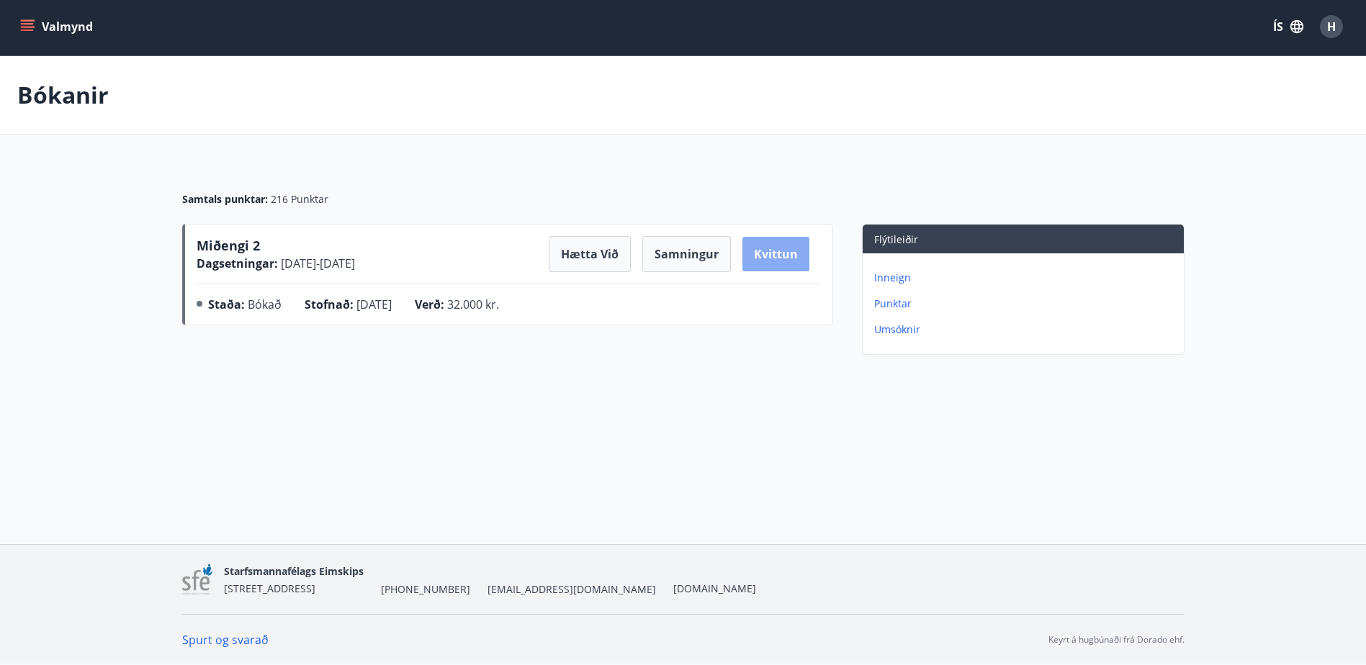
click at [788, 261] on button "Kvittun" at bounding box center [775, 254] width 67 height 35
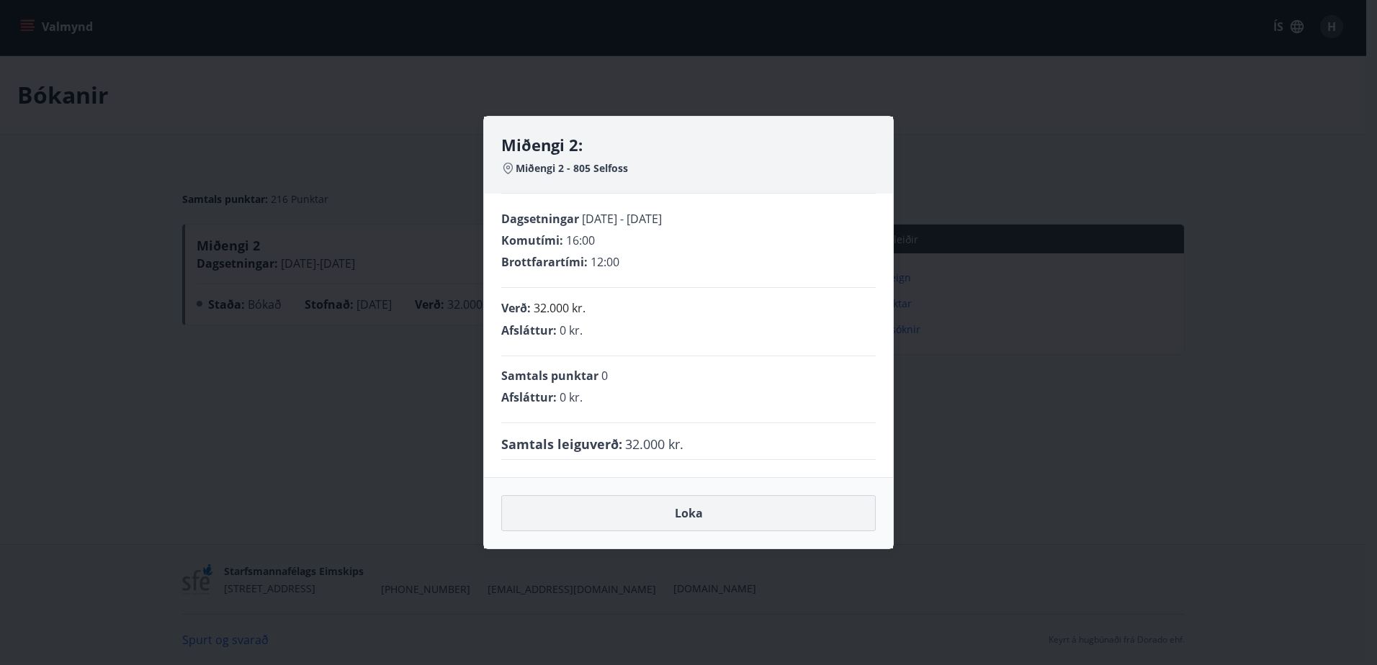
click at [699, 521] on button "Loka" at bounding box center [688, 513] width 374 height 36
